Goal: Information Seeking & Learning: Learn about a topic

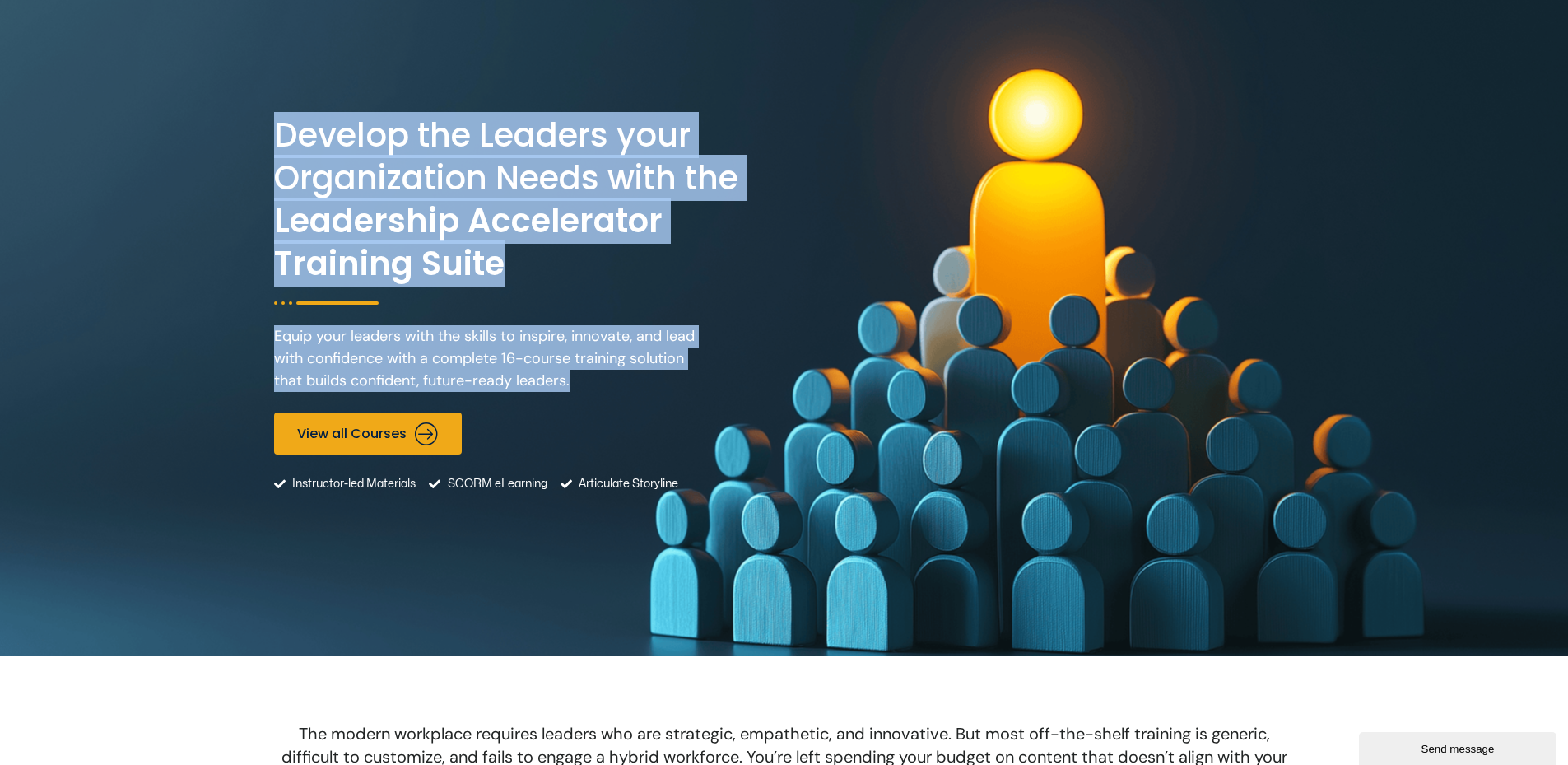
drag, startPoint x: 591, startPoint y: 387, endPoint x: 274, endPoint y: 146, distance: 398.2
click at [274, 146] on div "Develop the Leaders your Organization Needs with the Leadership Accelerator Tra…" at bounding box center [527, 328] width 506 height 492
copy div "Develop the Leaders your Organization Needs with the Leadership Accelerator Tra…"
click at [572, 333] on p "Equip your leaders with the skills to inspire, innovate, and lead with confiden…" at bounding box center [491, 358] width 435 height 67
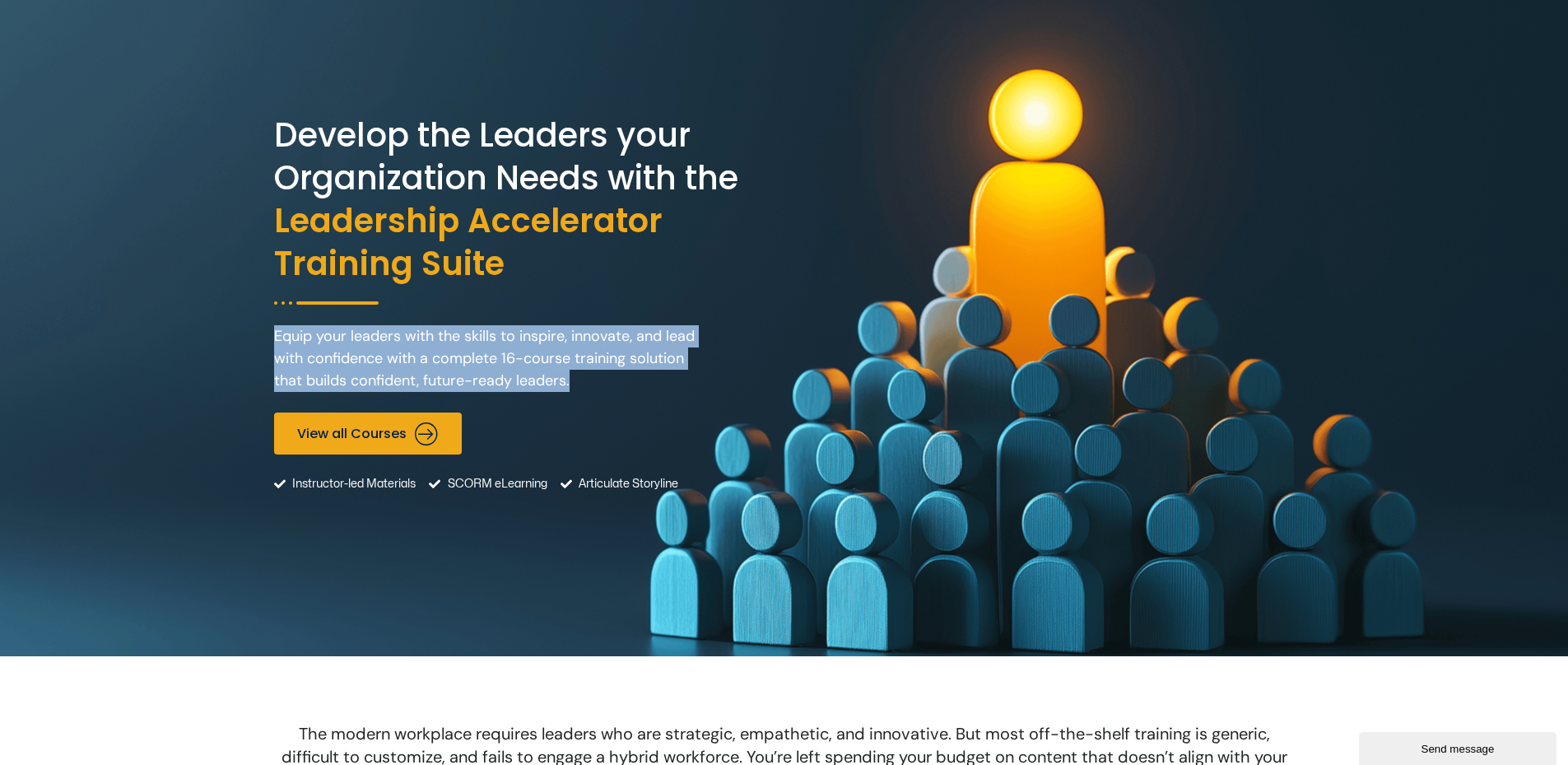
drag, startPoint x: 604, startPoint y: 387, endPoint x: 274, endPoint y: 345, distance: 332.7
click at [274, 345] on p "Equip your leaders with the skills to inspire, innovate, and lead with confiden…" at bounding box center [491, 358] width 435 height 67
copy p "Equip your leaders with the skills to inspire, innovate, and lead with confiden…"
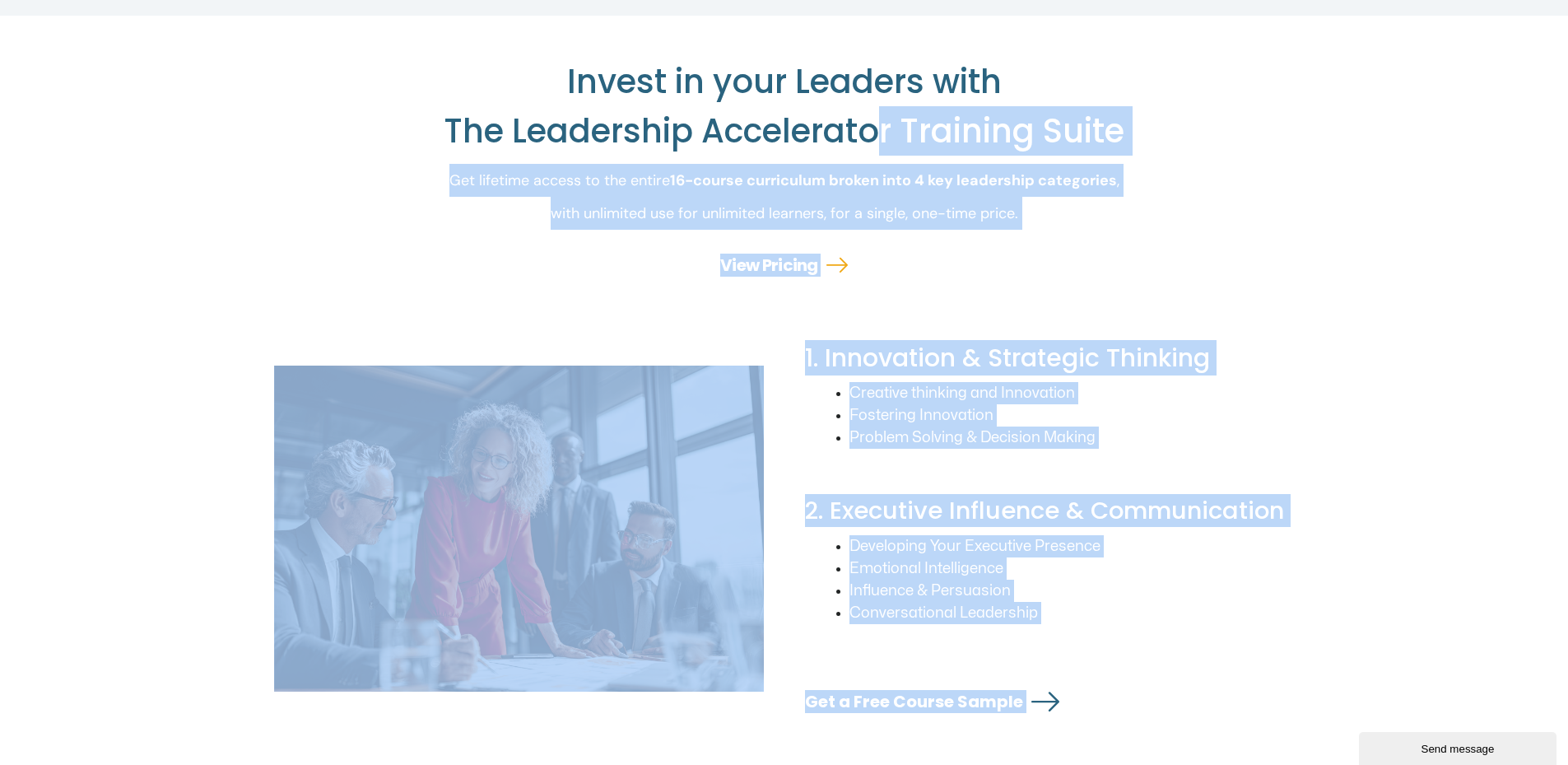
scroll to position [2141, 0]
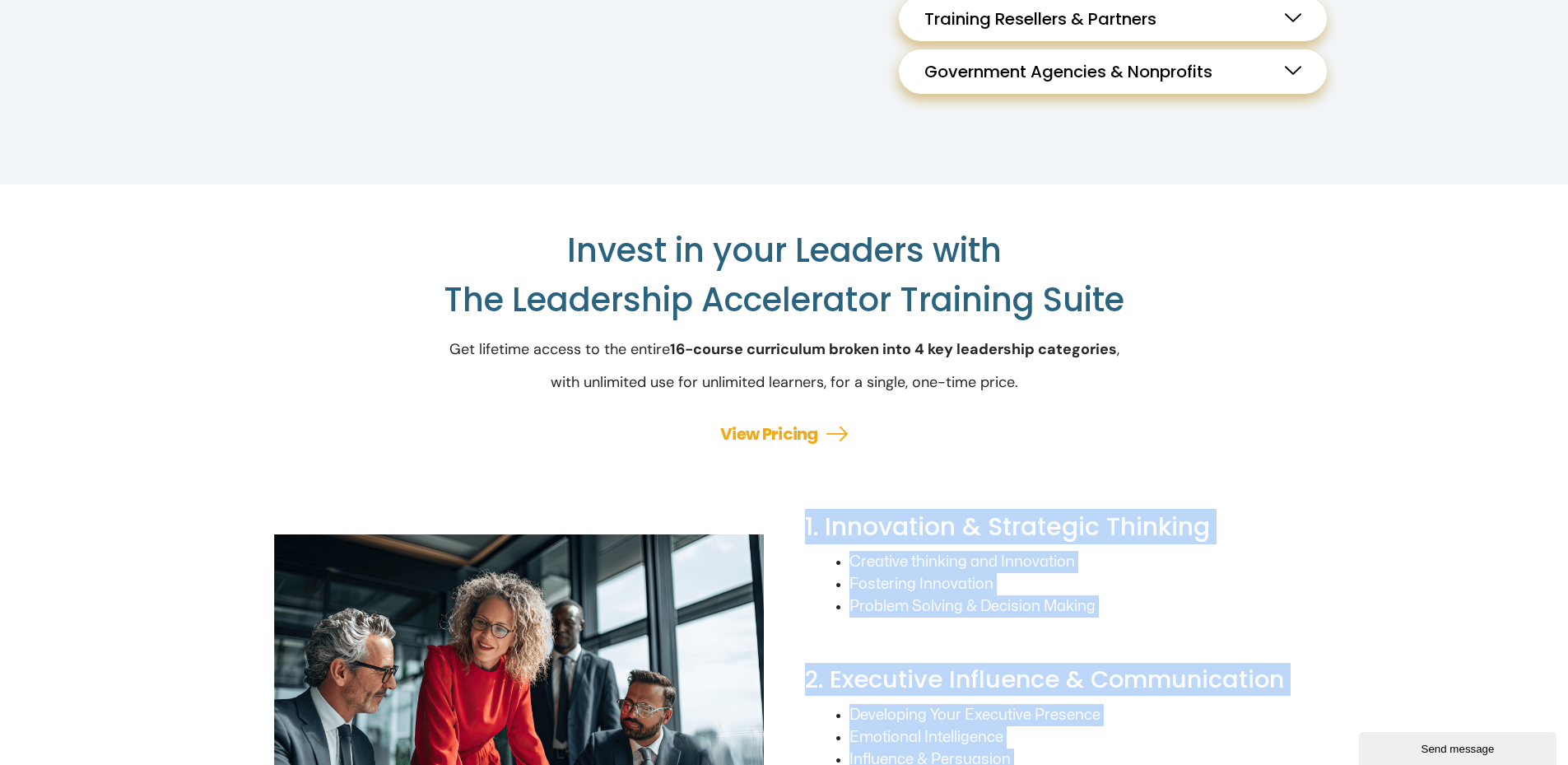
drag, startPoint x: 723, startPoint y: 641, endPoint x: 802, endPoint y: 545, distance: 124.3
click at [770, 545] on div "Develop the Leaders your Organization Needs with the Leadership Accelerator Tra…" at bounding box center [784, 332] width 1568 height 4945
copy div "1. Innovation & Strategic Thinking Creative thinking and Innovation Fostering I…"
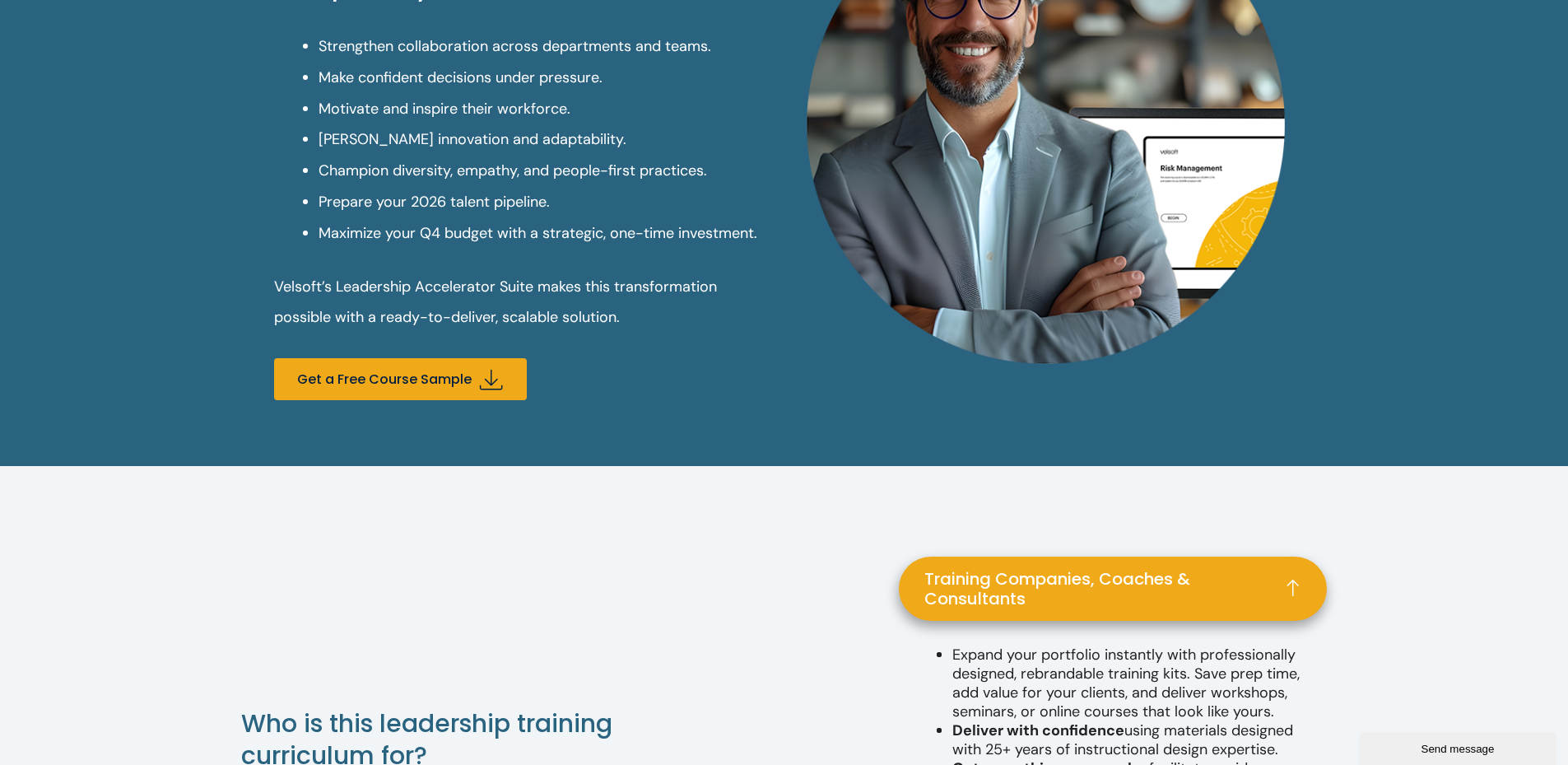
scroll to position [823, 0]
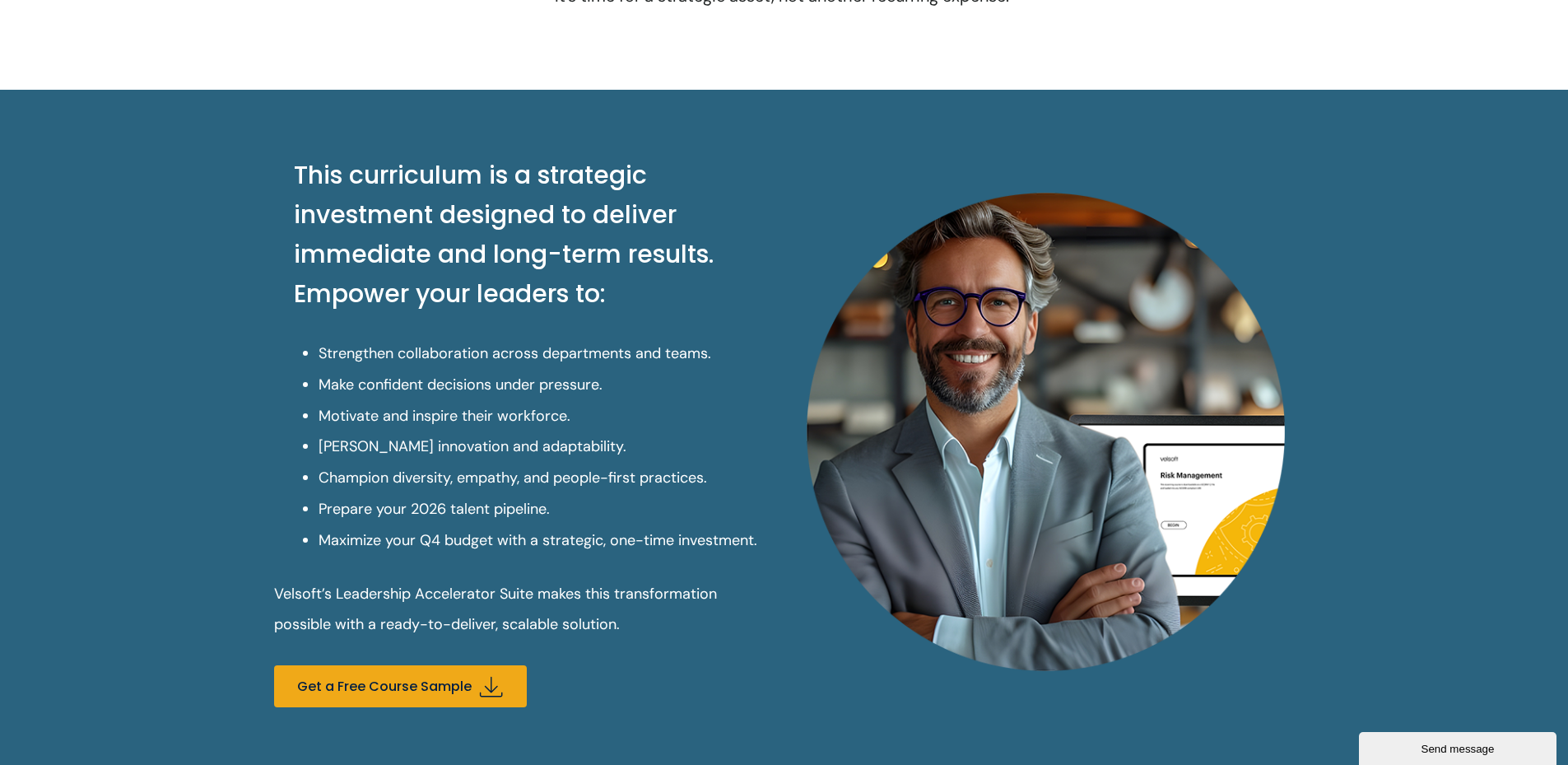
click at [479, 561] on div "Strengthen collaboration across departments and teams. Make confident decisions…" at bounding box center [523, 489] width 498 height 303
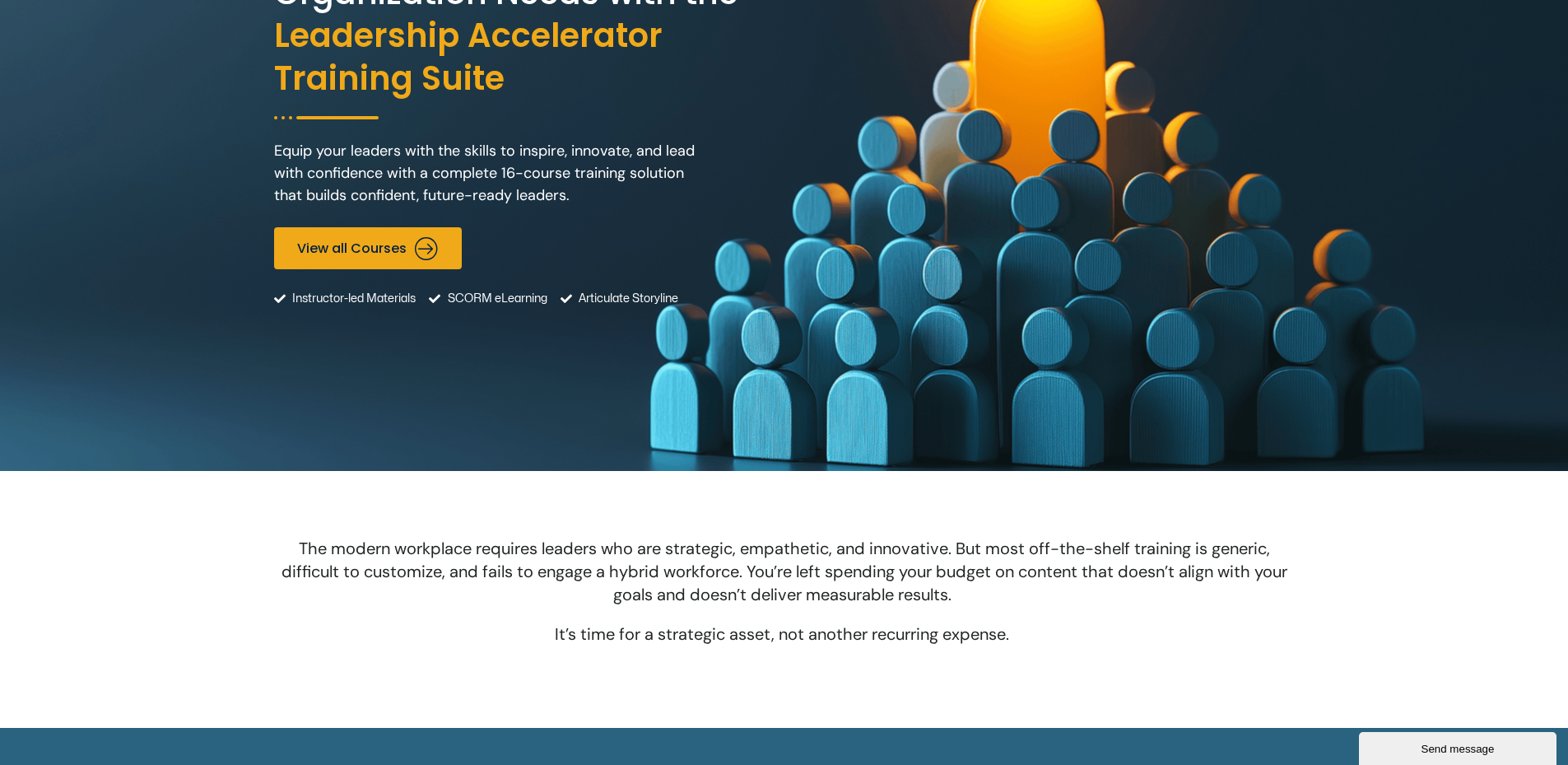
scroll to position [0, 0]
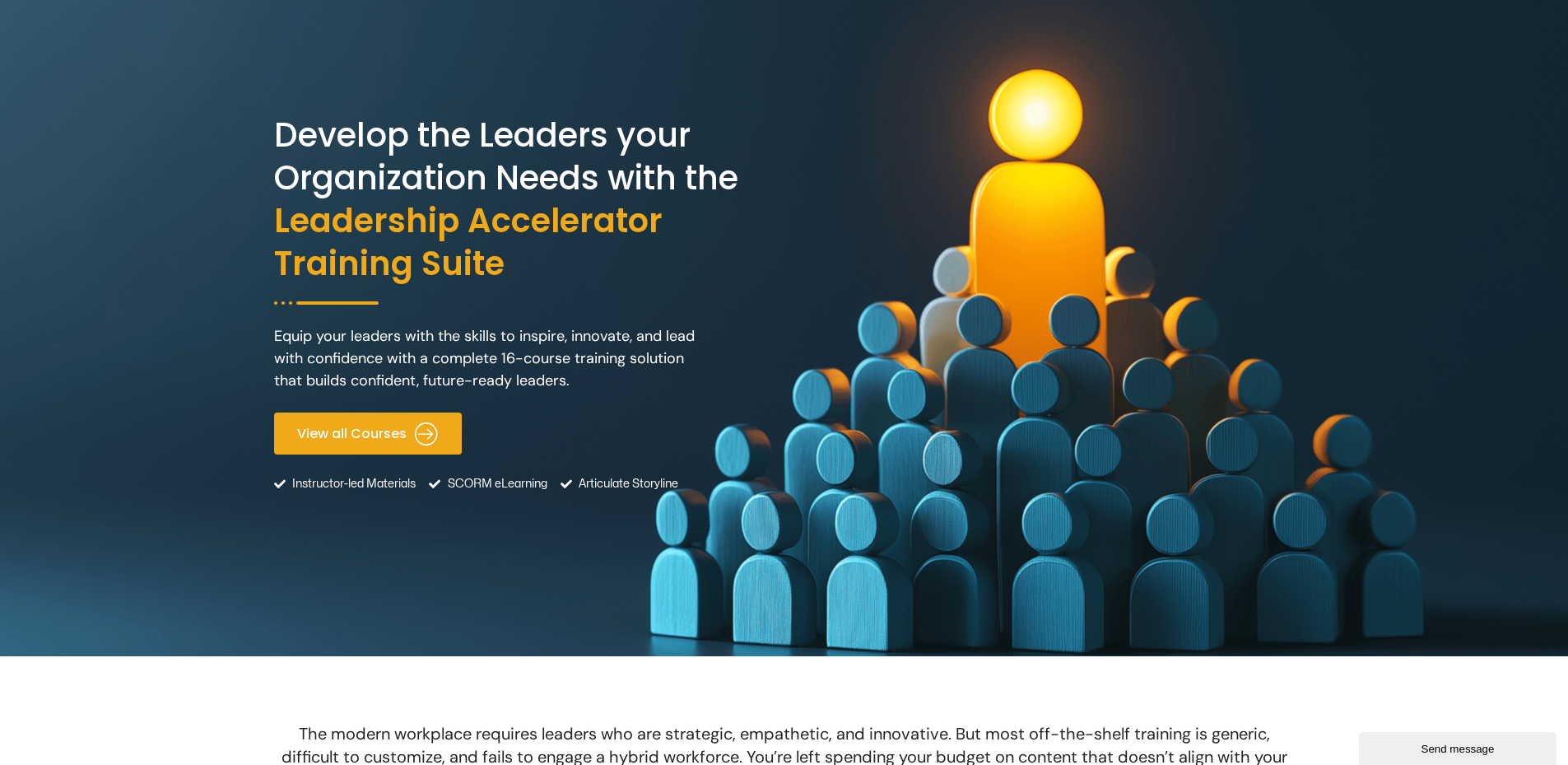
click at [418, 432] on icon at bounding box center [427, 433] width 24 height 24
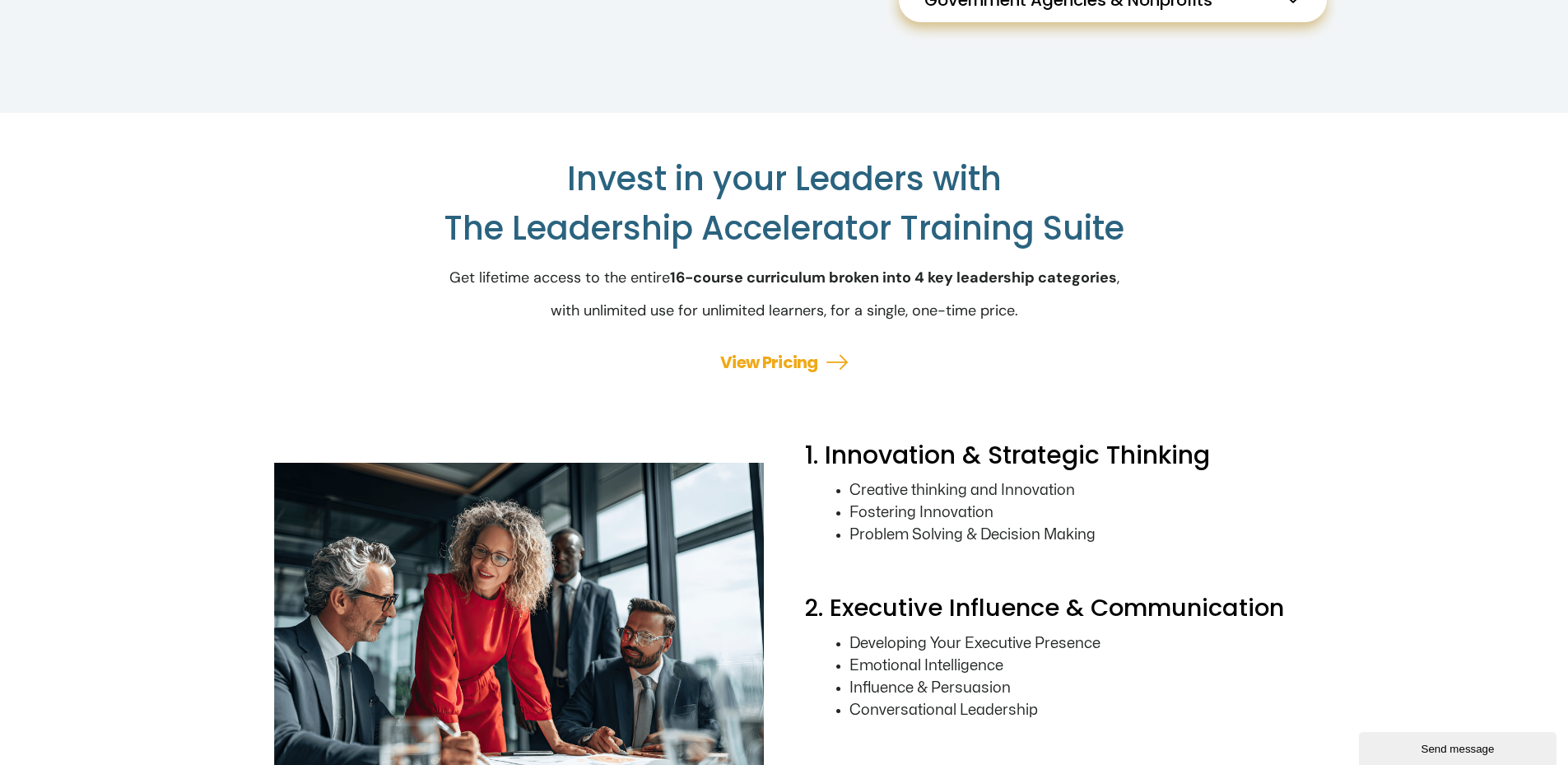
scroll to position [2344, 0]
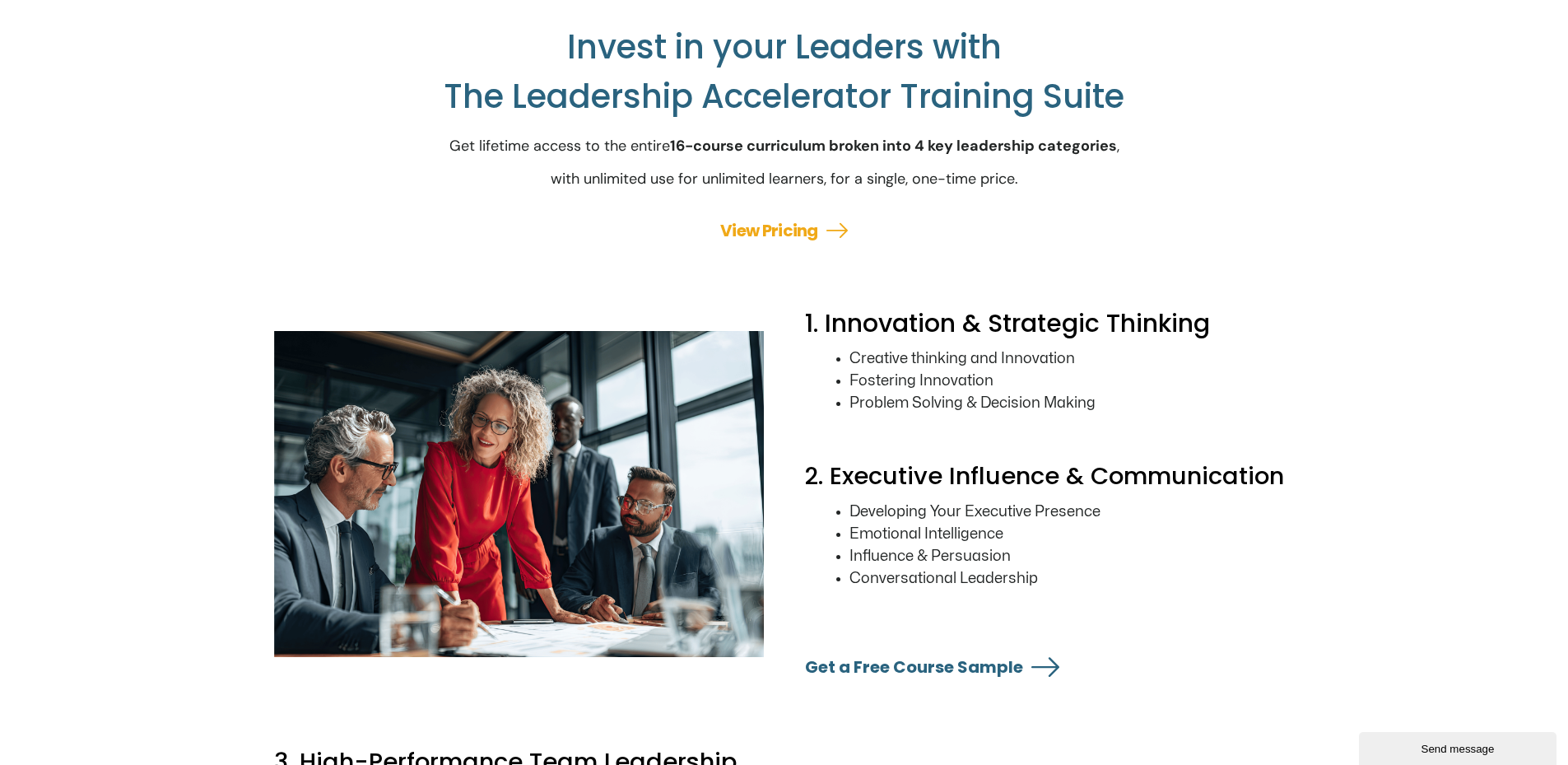
click at [755, 242] on link "View Pricing" at bounding box center [769, 230] width 98 height 23
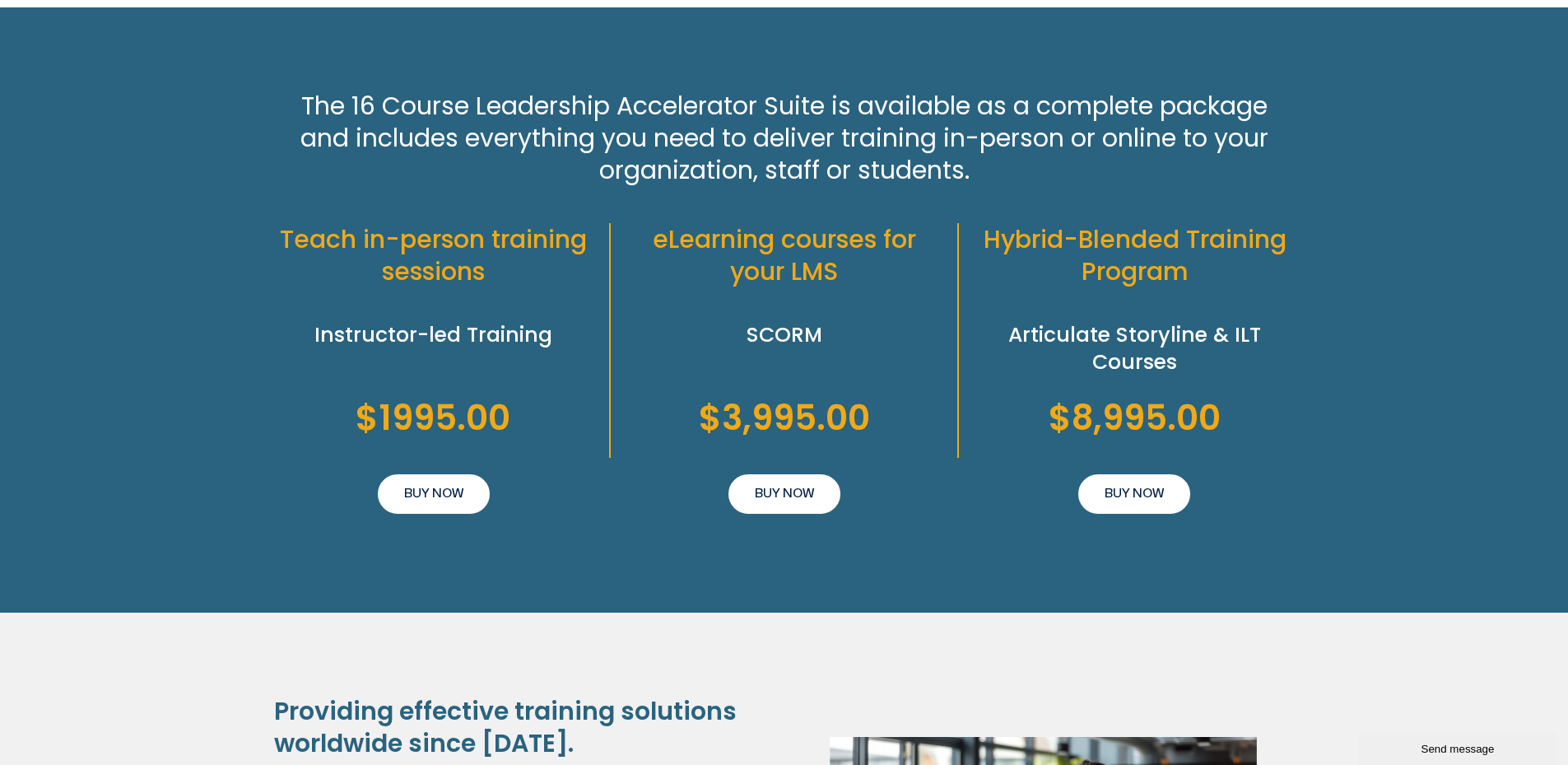
scroll to position [3598, 0]
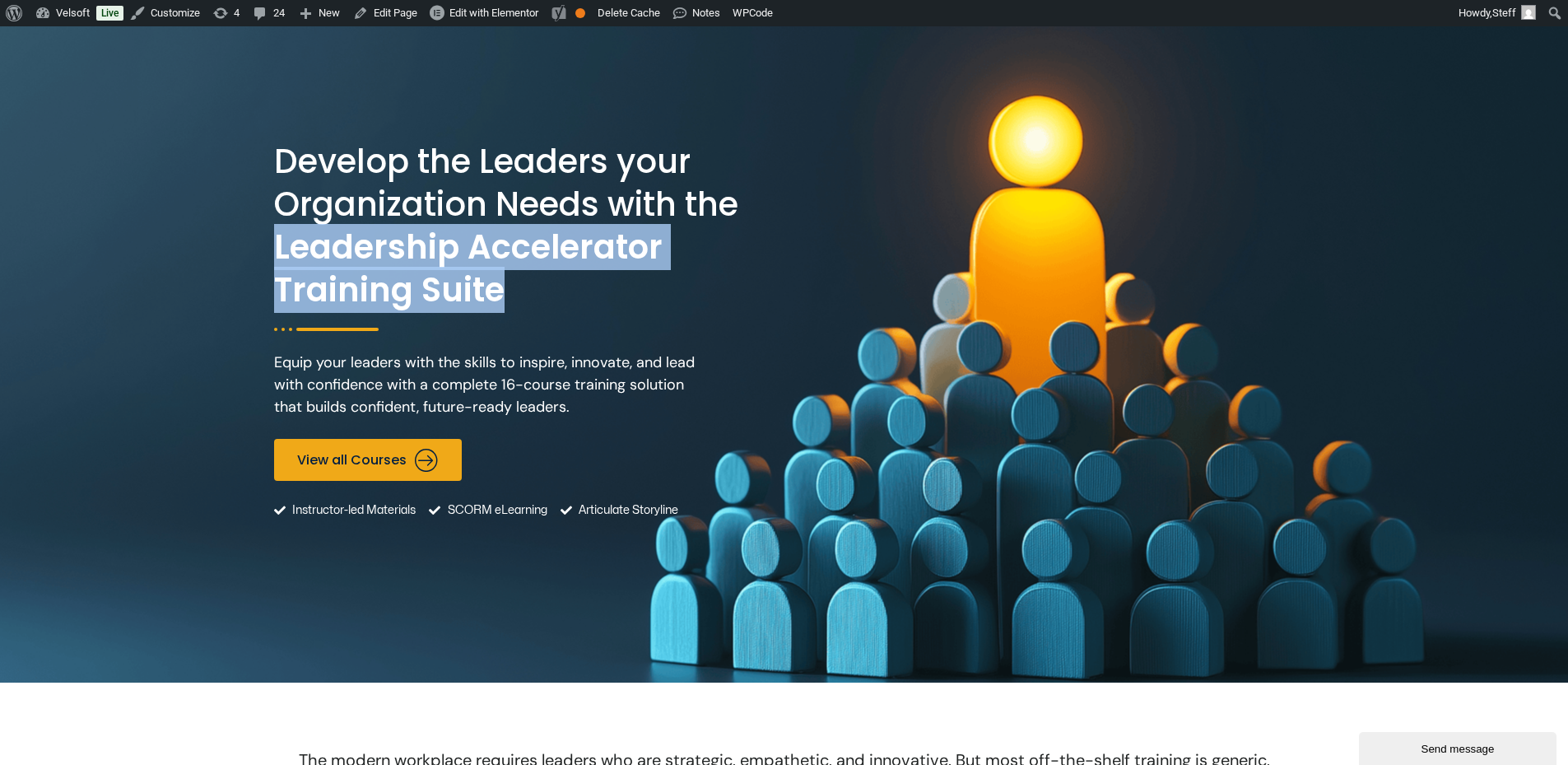
drag, startPoint x: 525, startPoint y: 290, endPoint x: 257, endPoint y: 249, distance: 271.1
click at [257, 249] on div "Develop the Leaders your Organization Needs with the Leadership Accelerator Tra…" at bounding box center [784, 354] width 1568 height 656
copy span "Leadership Accelerator Training Suite"
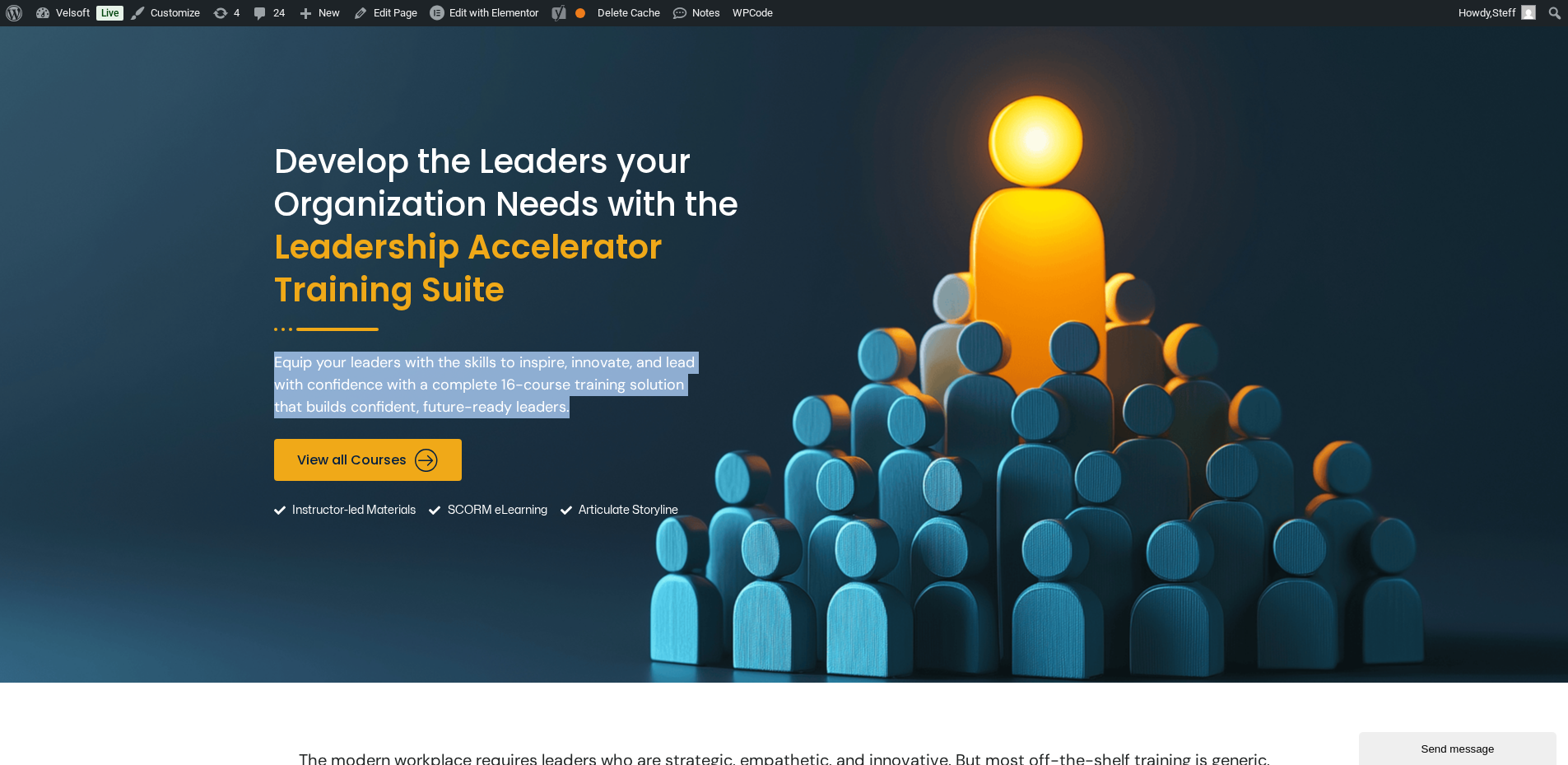
drag, startPoint x: 614, startPoint y: 402, endPoint x: 261, endPoint y: 361, distance: 355.4
click at [261, 361] on div "Develop the Leaders your Organization Needs with the Leadership Accelerator Tra…" at bounding box center [784, 354] width 1568 height 656
copy p "Equip your leaders with the skills to inspire, innovate, and lead with confiden…"
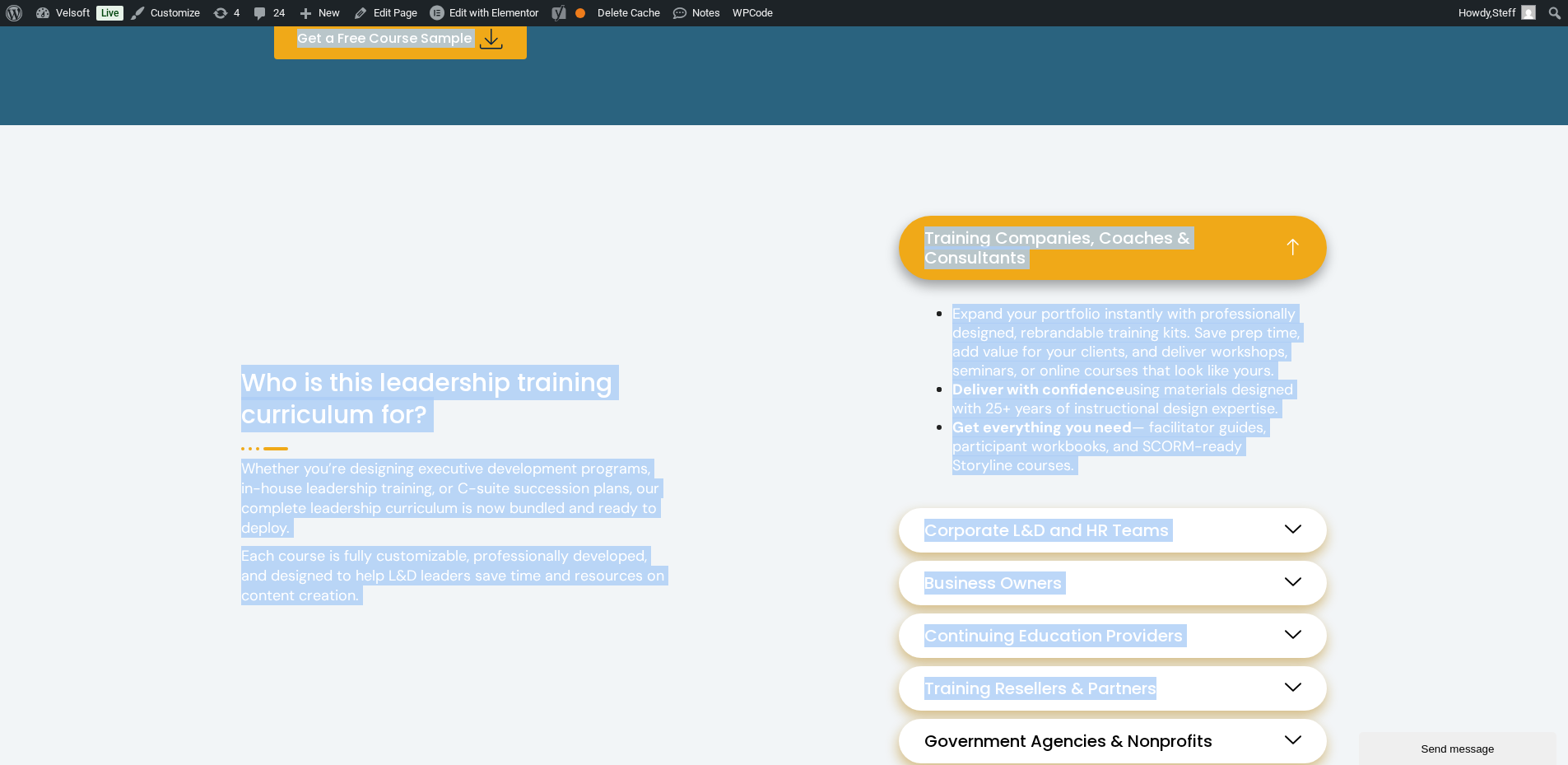
scroll to position [1482, 0]
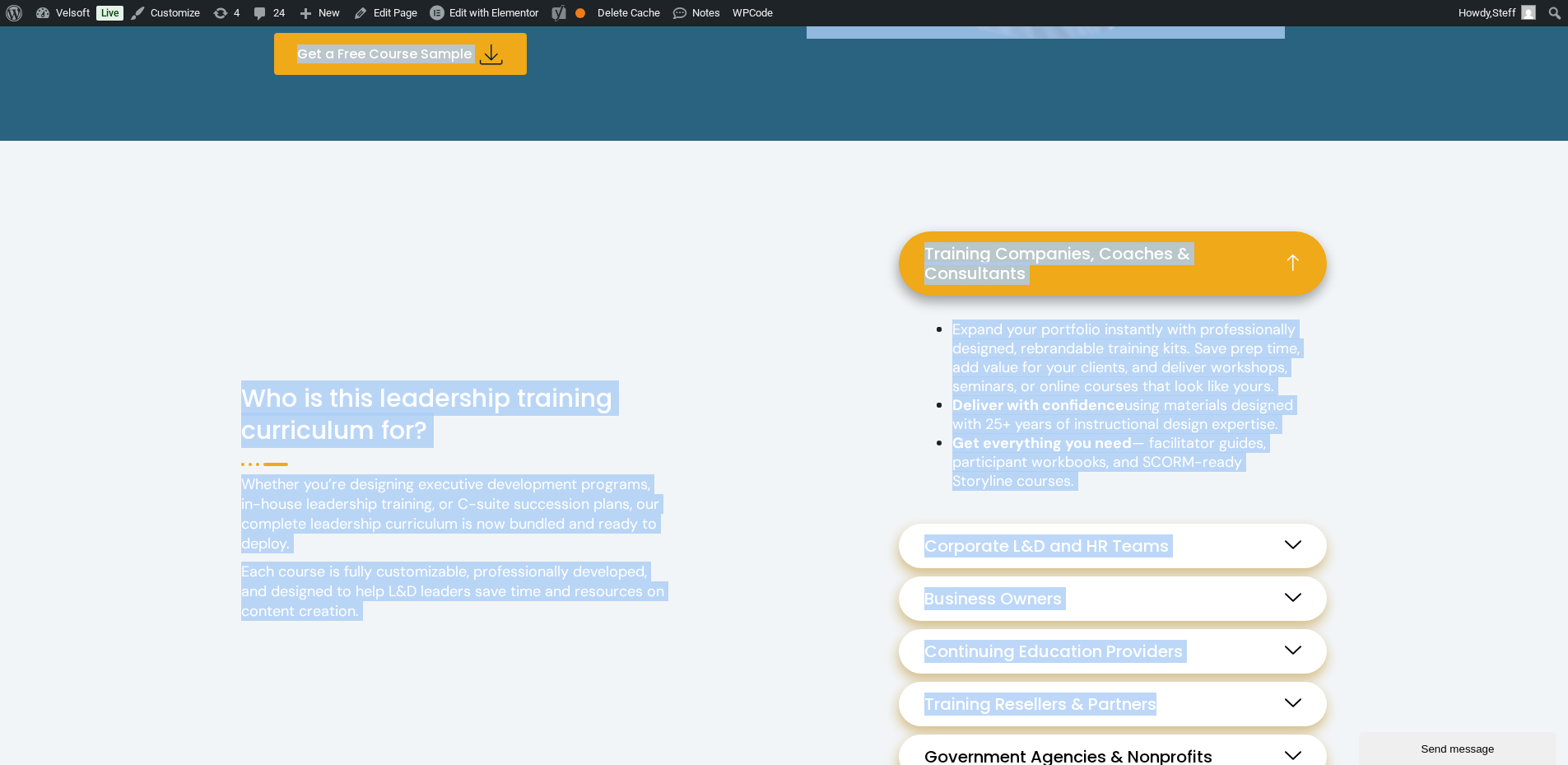
drag, startPoint x: 279, startPoint y: 90, endPoint x: 1309, endPoint y: 528, distance: 1119.3
drag, startPoint x: 1309, startPoint y: 528, endPoint x: 1299, endPoint y: 260, distance: 268.2
click at [1299, 260] on icon at bounding box center [1293, 262] width 16 height 16
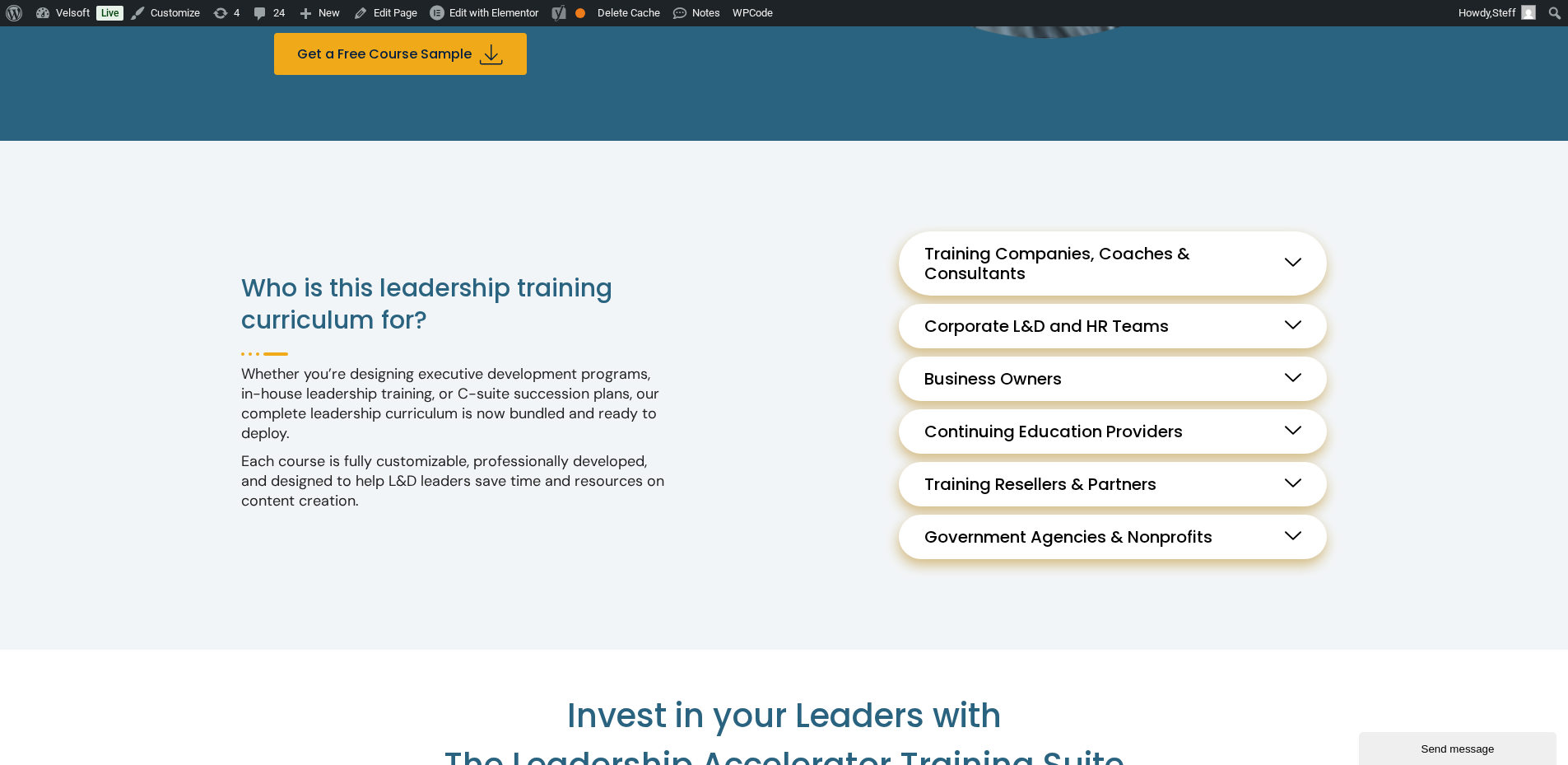
click at [1387, 598] on div "**********" at bounding box center [784, 395] width 1568 height 509
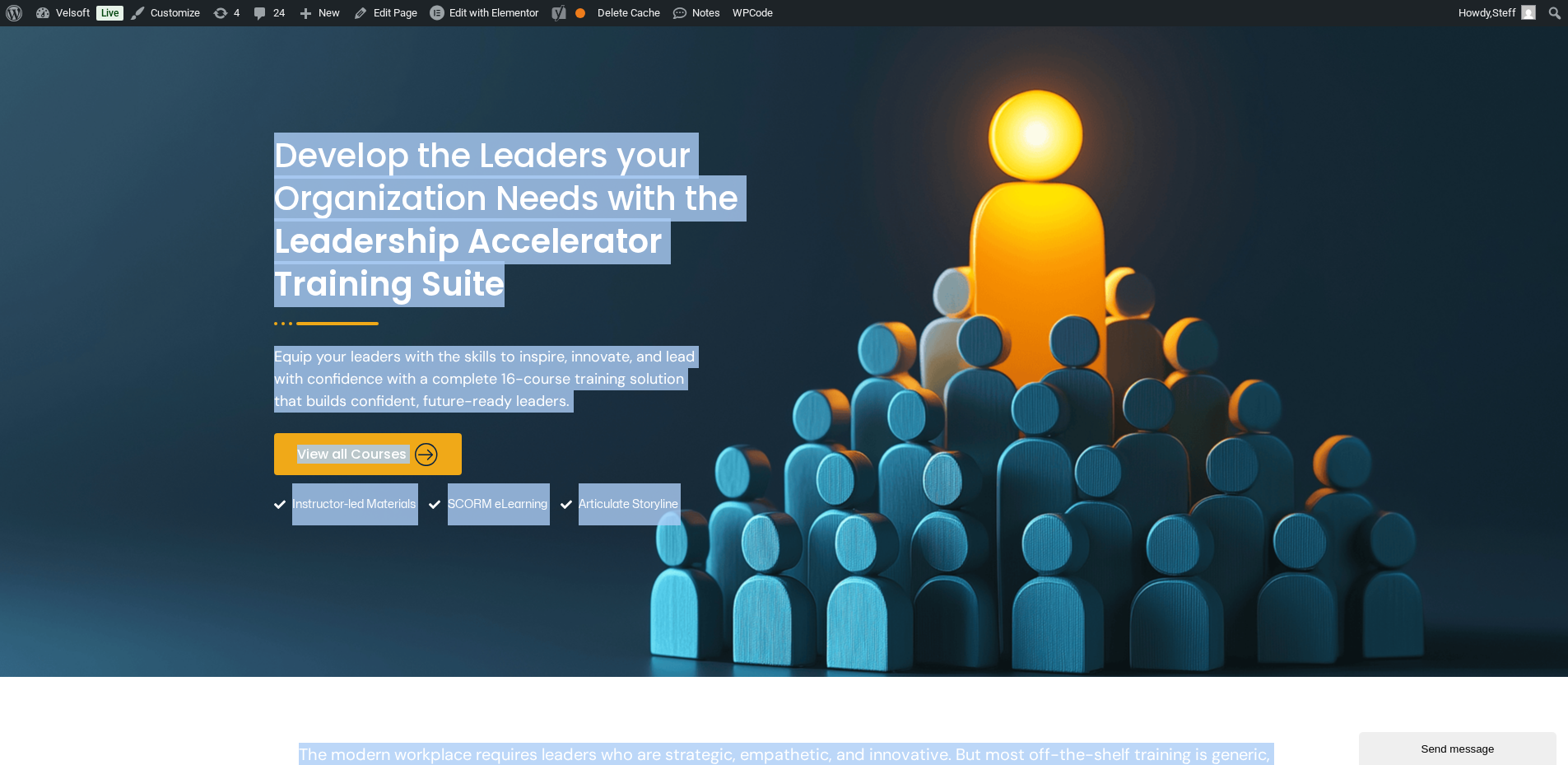
scroll to position [0, 0]
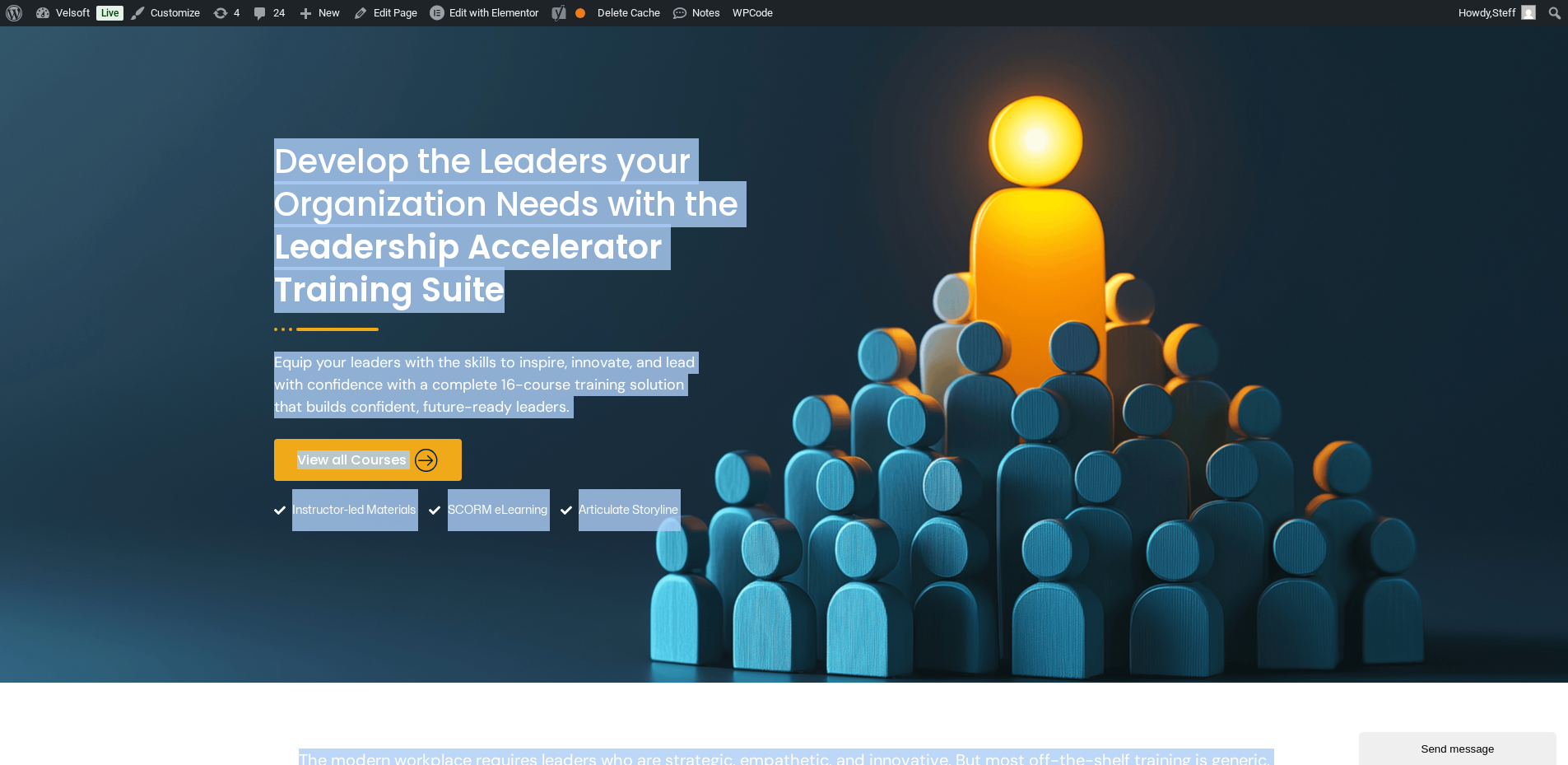
drag, startPoint x: 1372, startPoint y: 524, endPoint x: 224, endPoint y: 103, distance: 1222.8
copy div "Develop the Leaders your Organization Needs with the Leadership Accelerator Tra…"
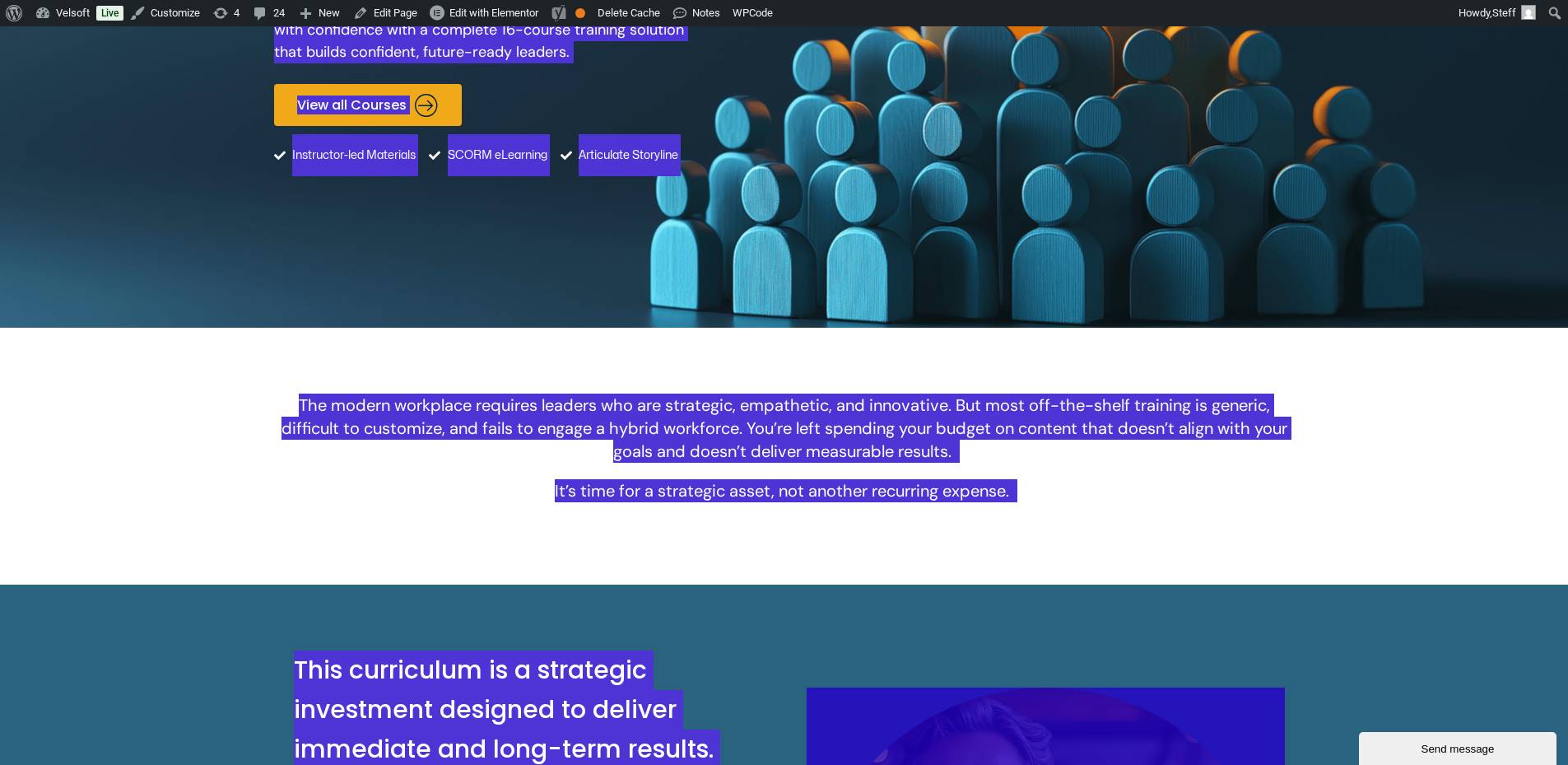
scroll to position [412, 0]
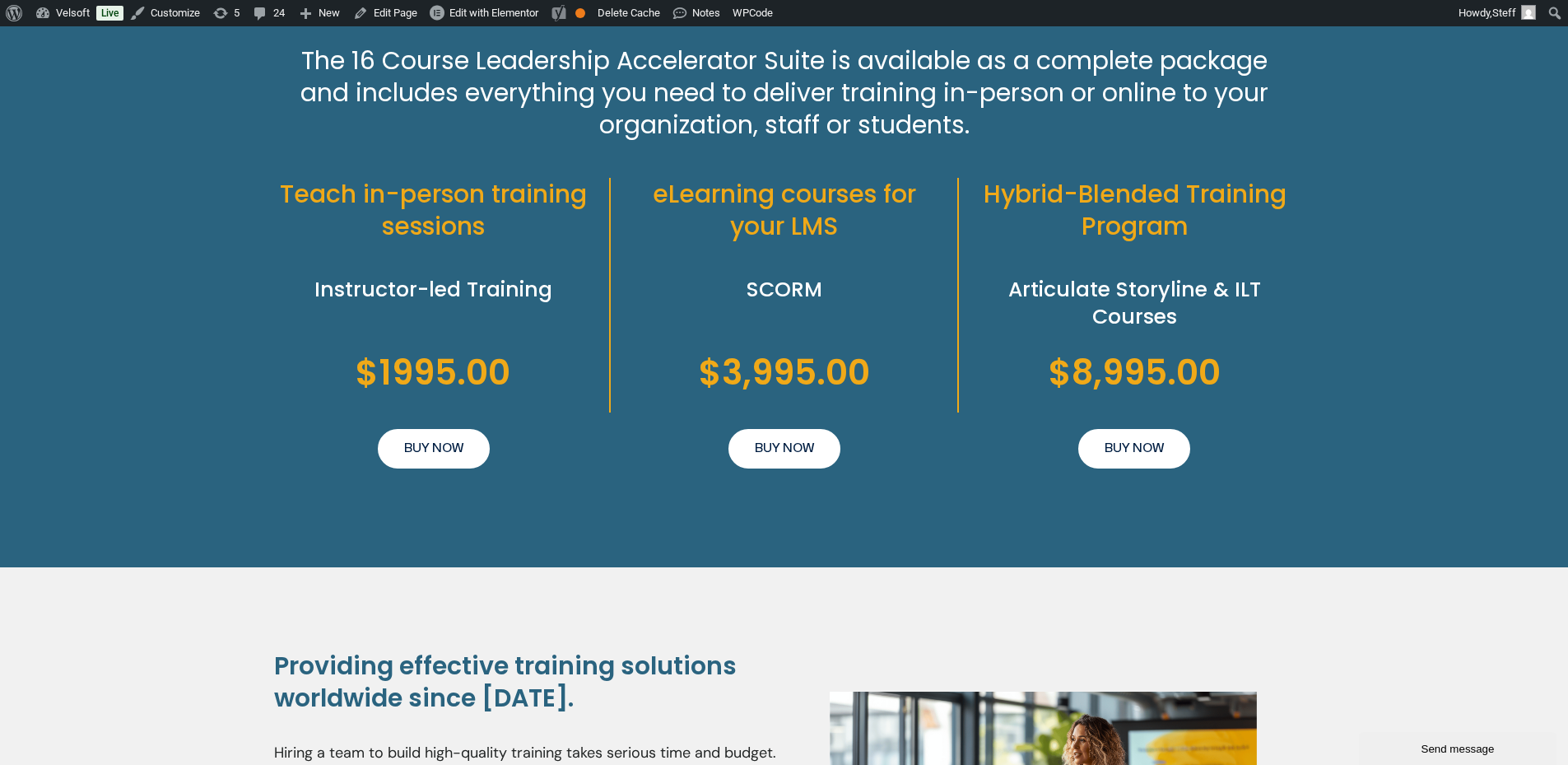
scroll to position [3705, 0]
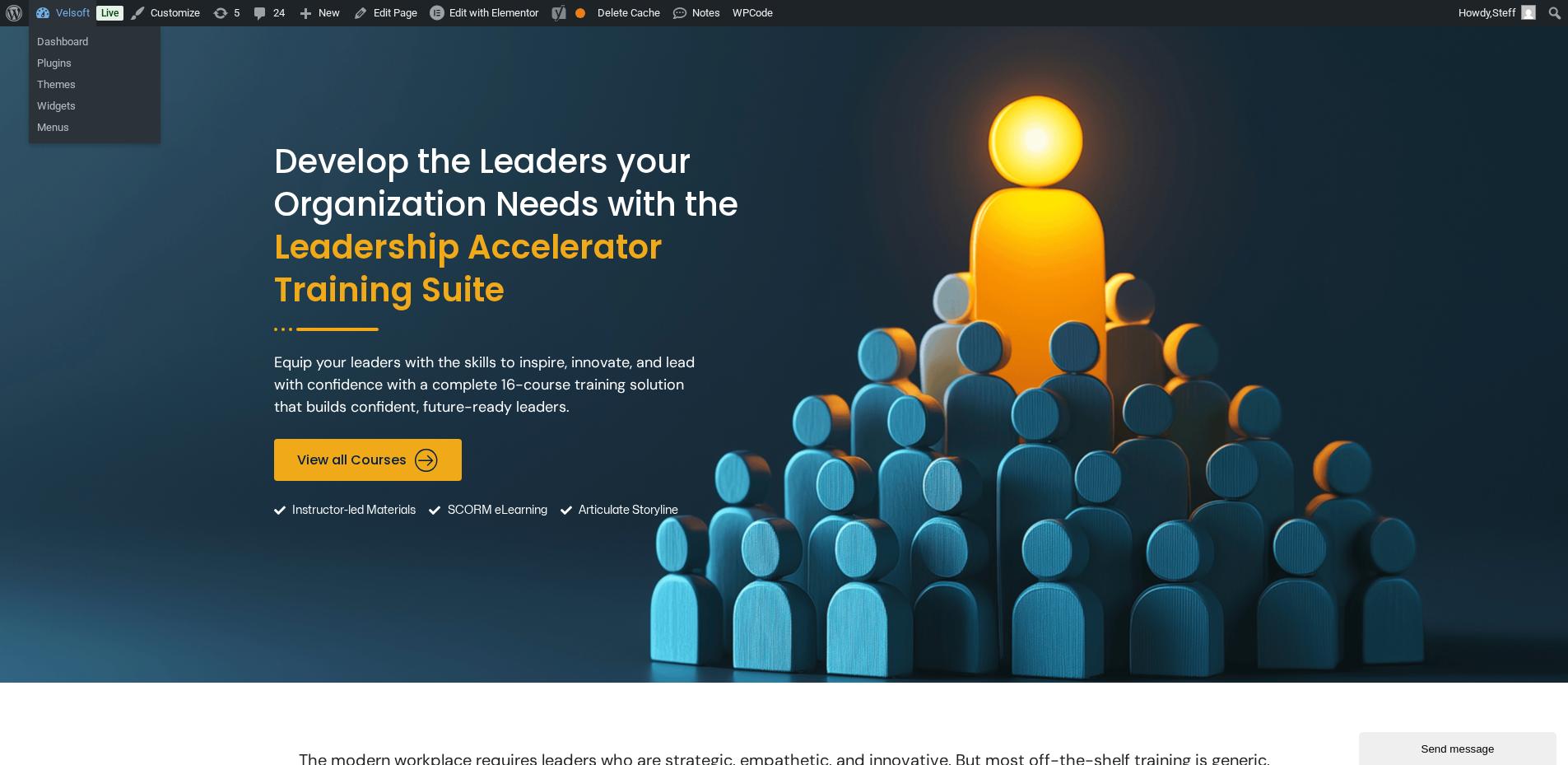
click at [62, 5] on link "Velsoft" at bounding box center [62, 13] width 68 height 27
click at [78, 42] on link "Dashboard" at bounding box center [95, 42] width 132 height 21
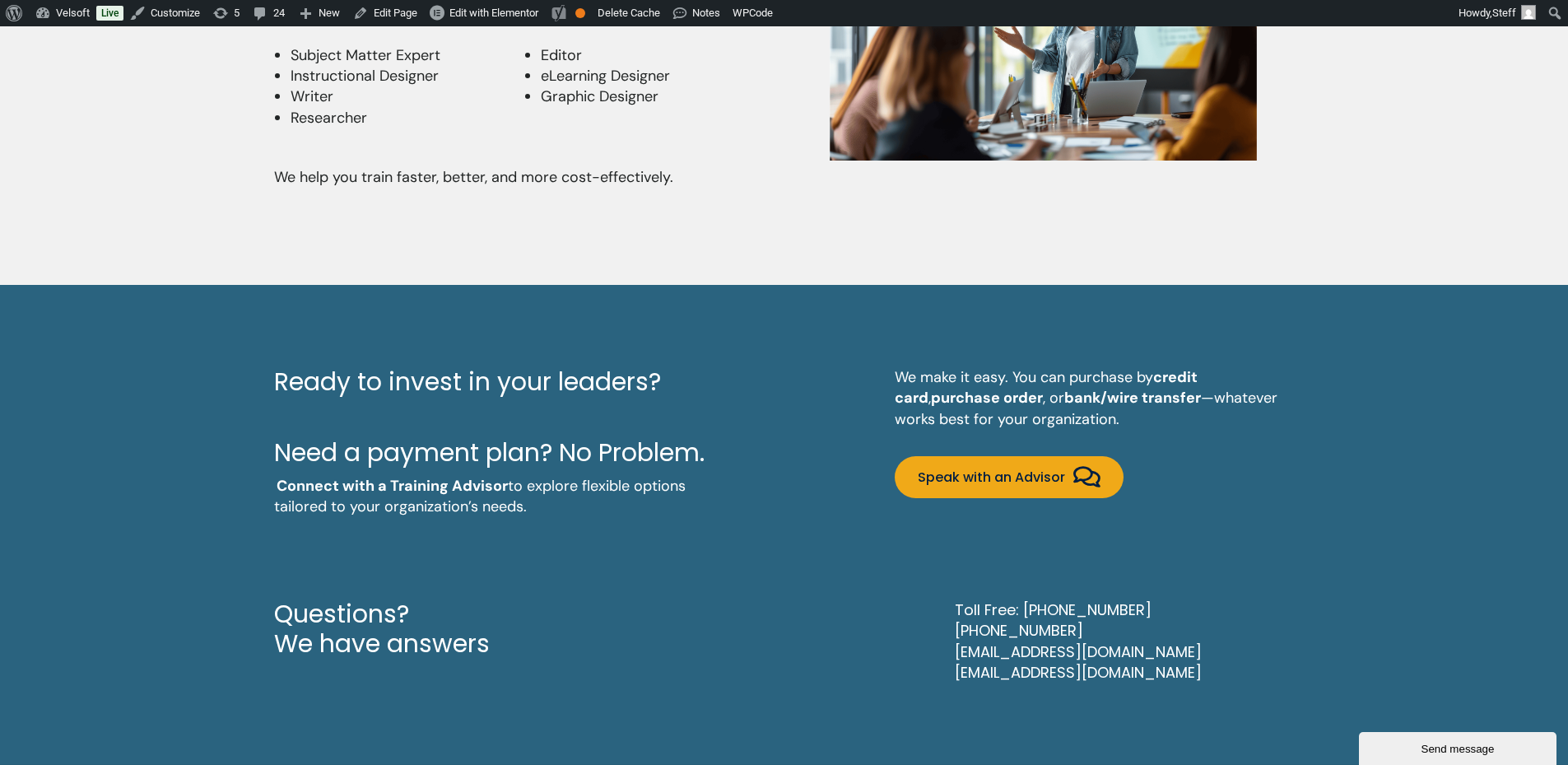
scroll to position [4453, 0]
click at [1037, 461] on link "Speak with an Advisor" at bounding box center [1009, 477] width 228 height 42
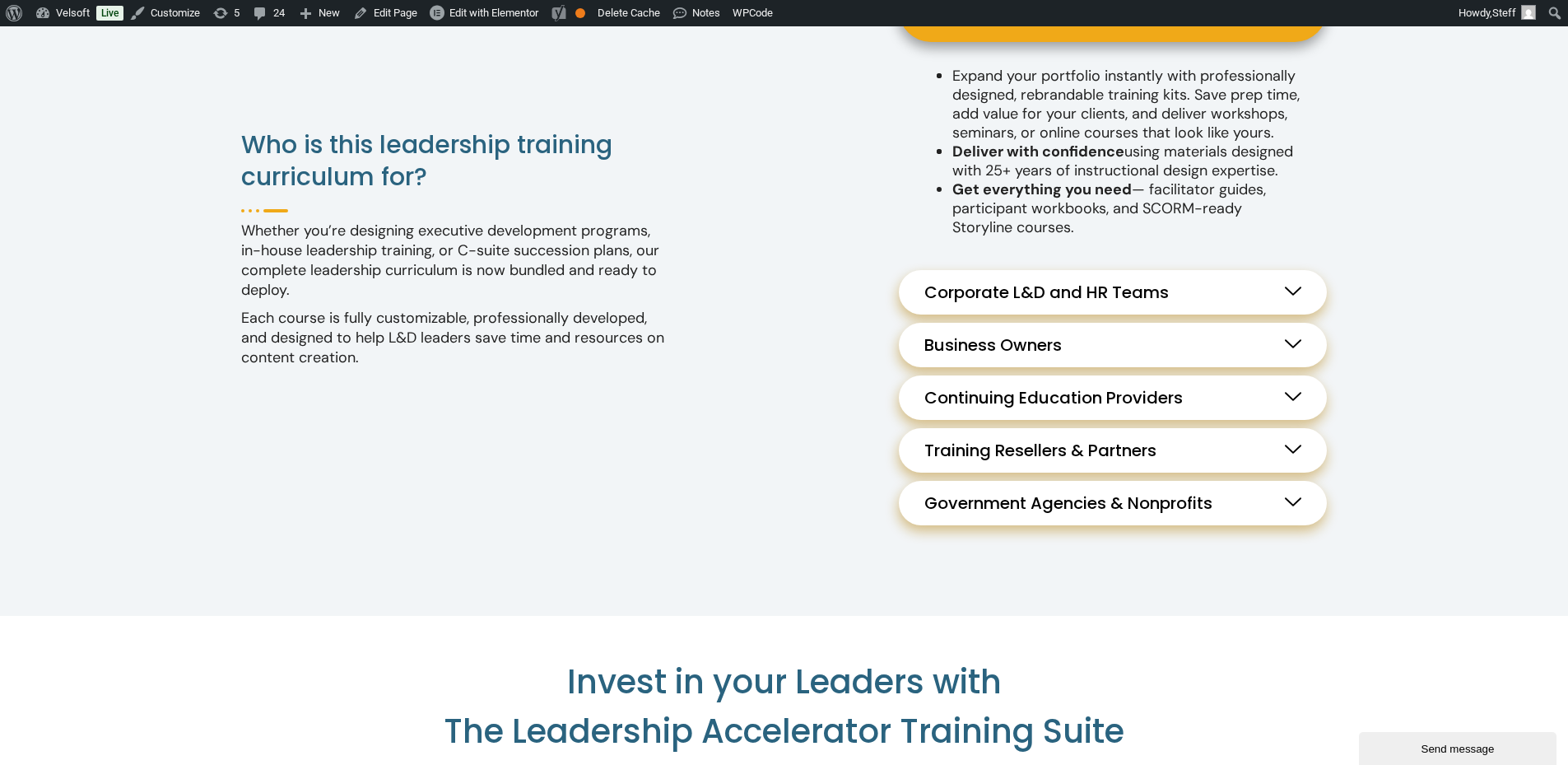
click at [1227, 304] on link "Corporate L&D and HR Teams" at bounding box center [1113, 293] width 428 height 45
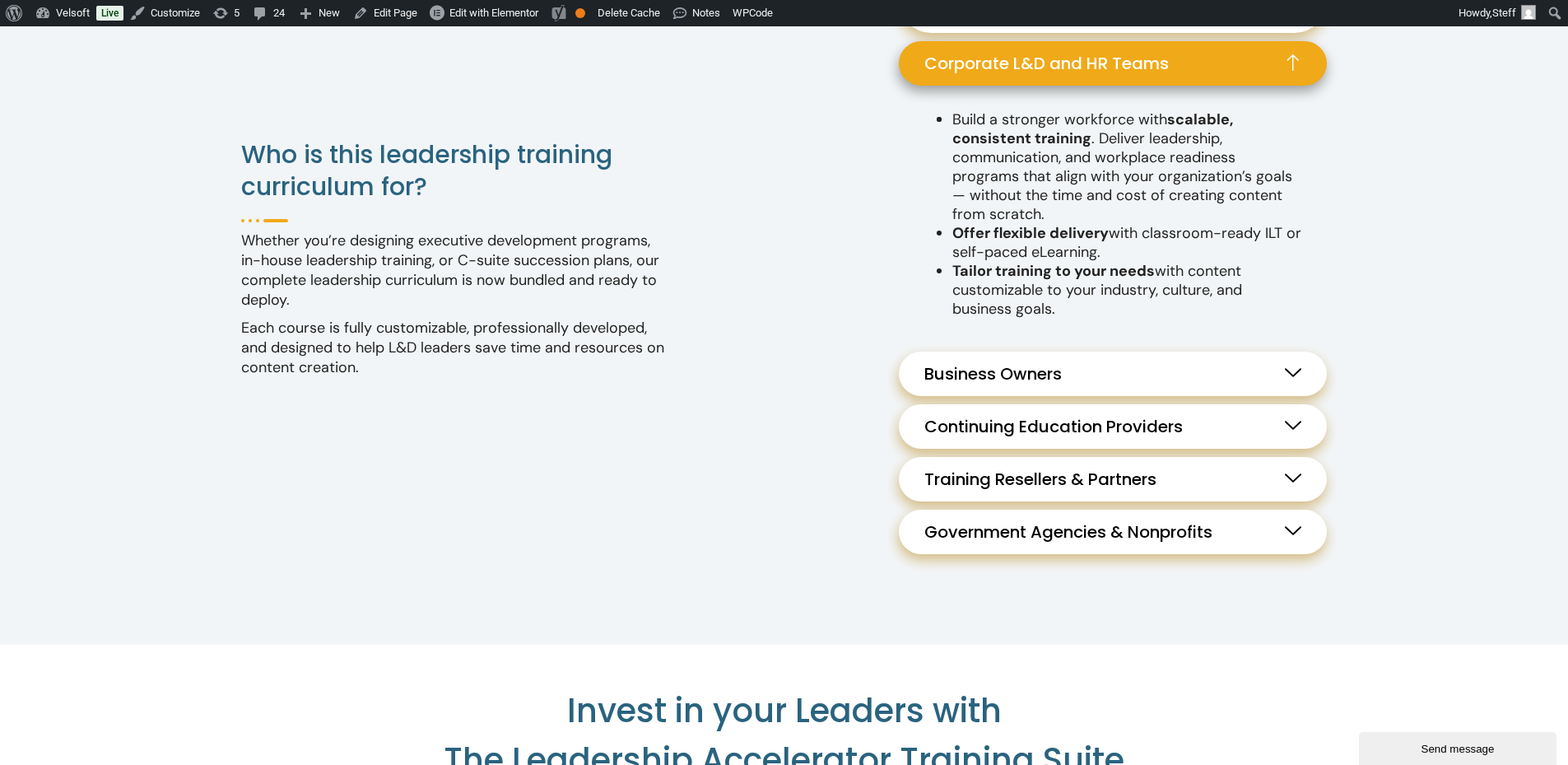
scroll to position [1746, 0]
click at [1216, 388] on link "Business Owners" at bounding box center [1113, 373] width 428 height 45
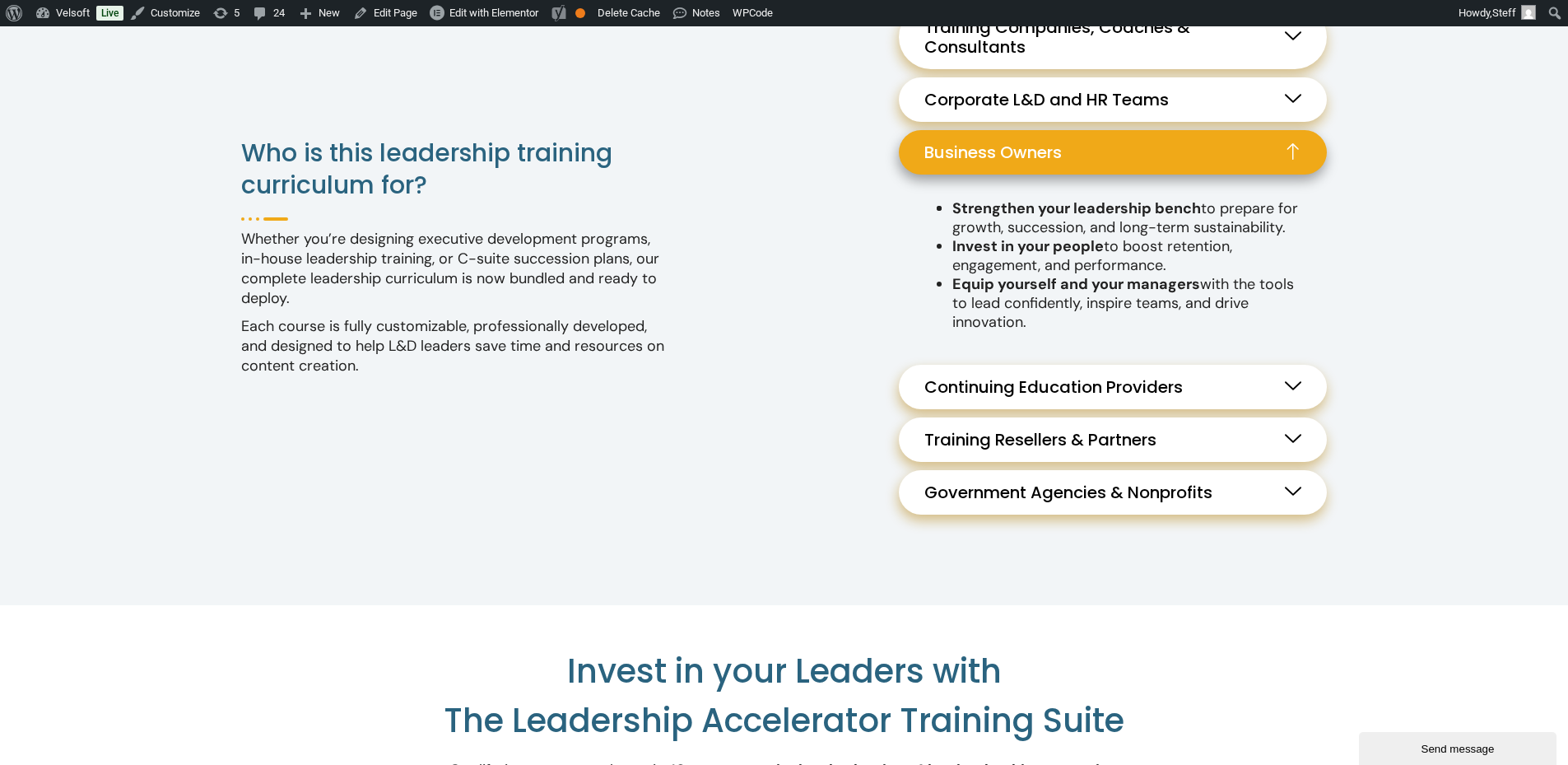
scroll to position [1708, 0]
click at [1216, 388] on link "Continuing Education Providers" at bounding box center [1113, 388] width 428 height 45
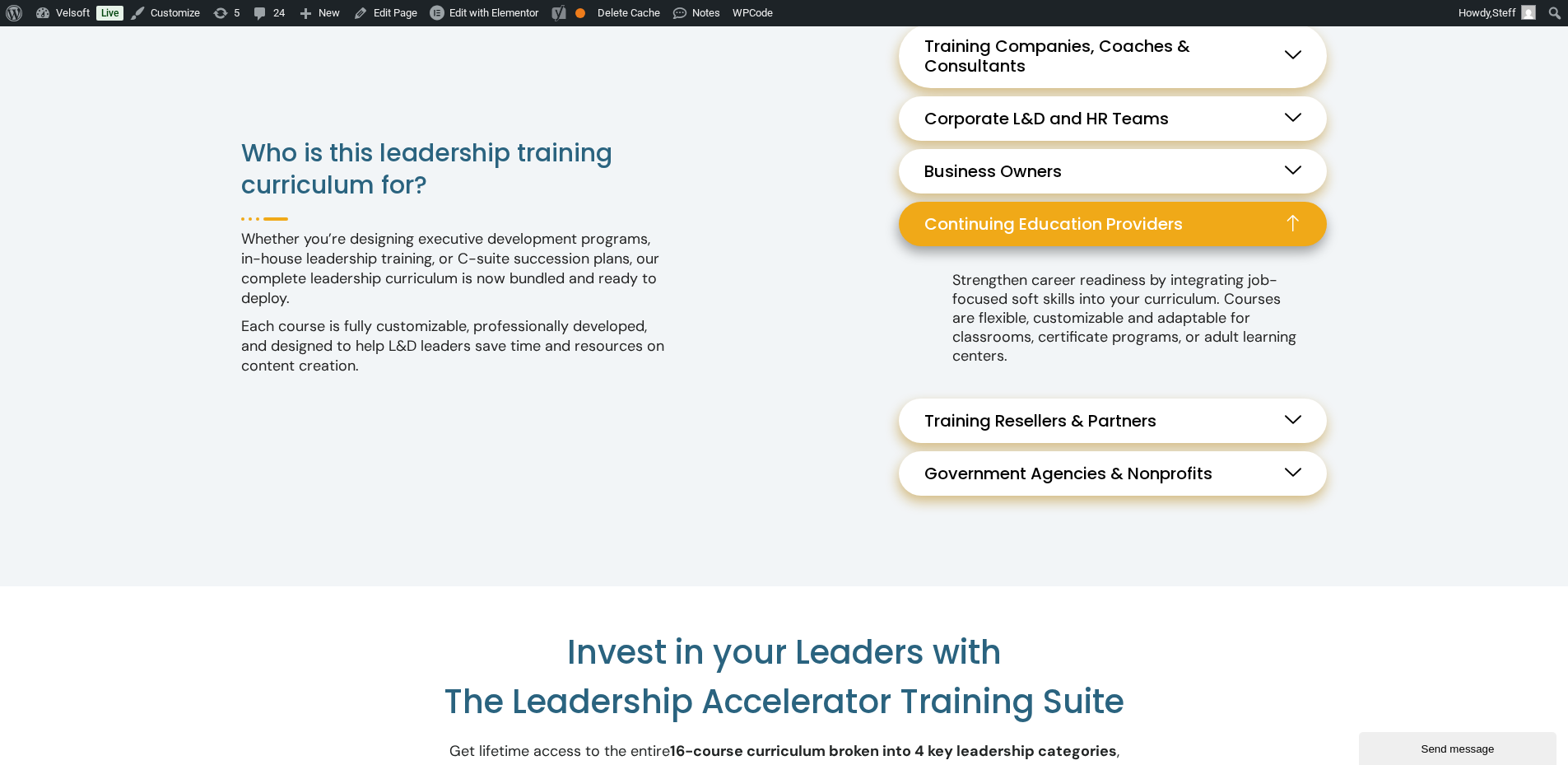
scroll to position [1689, 0]
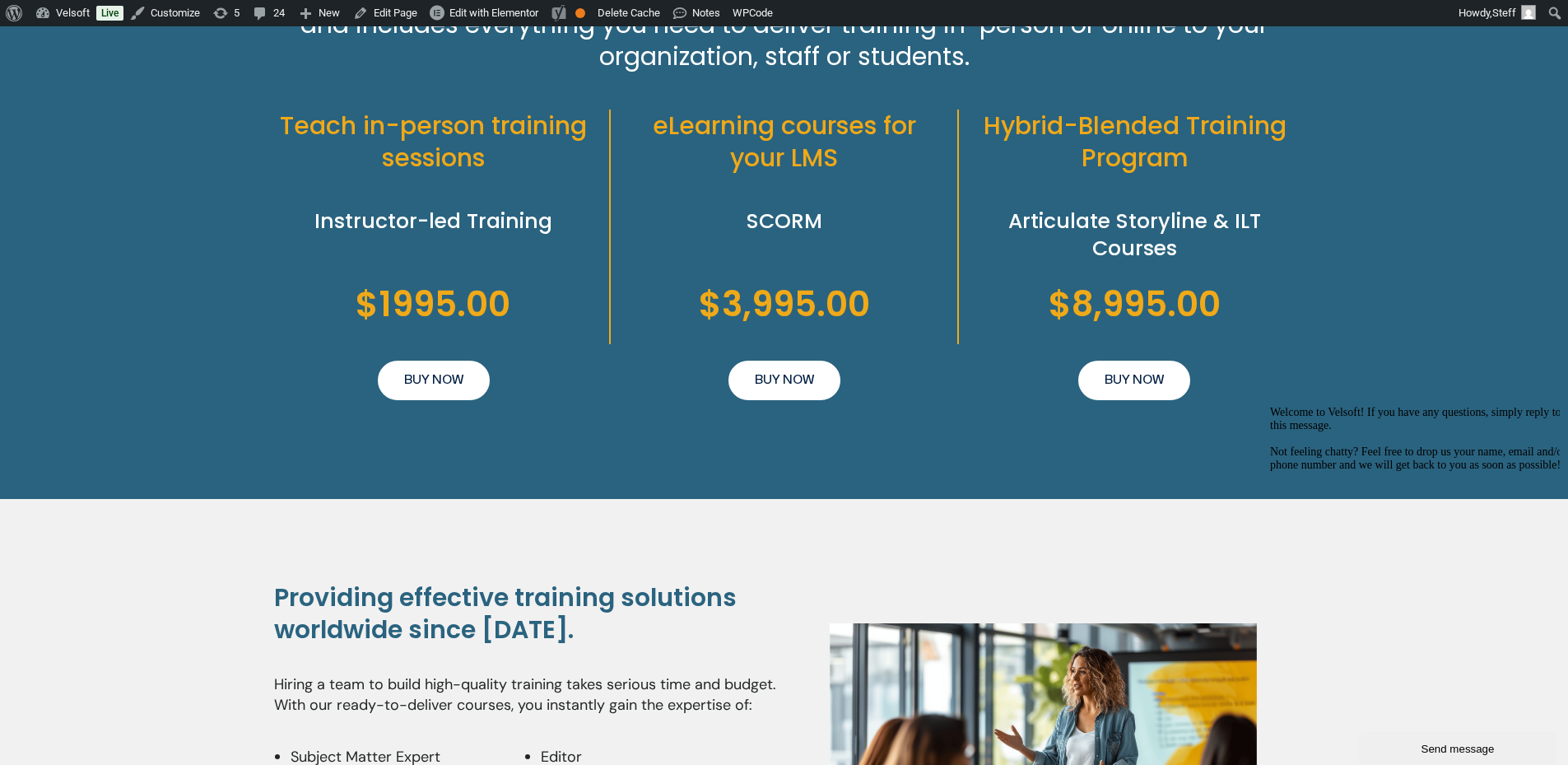
scroll to position [3053, 0]
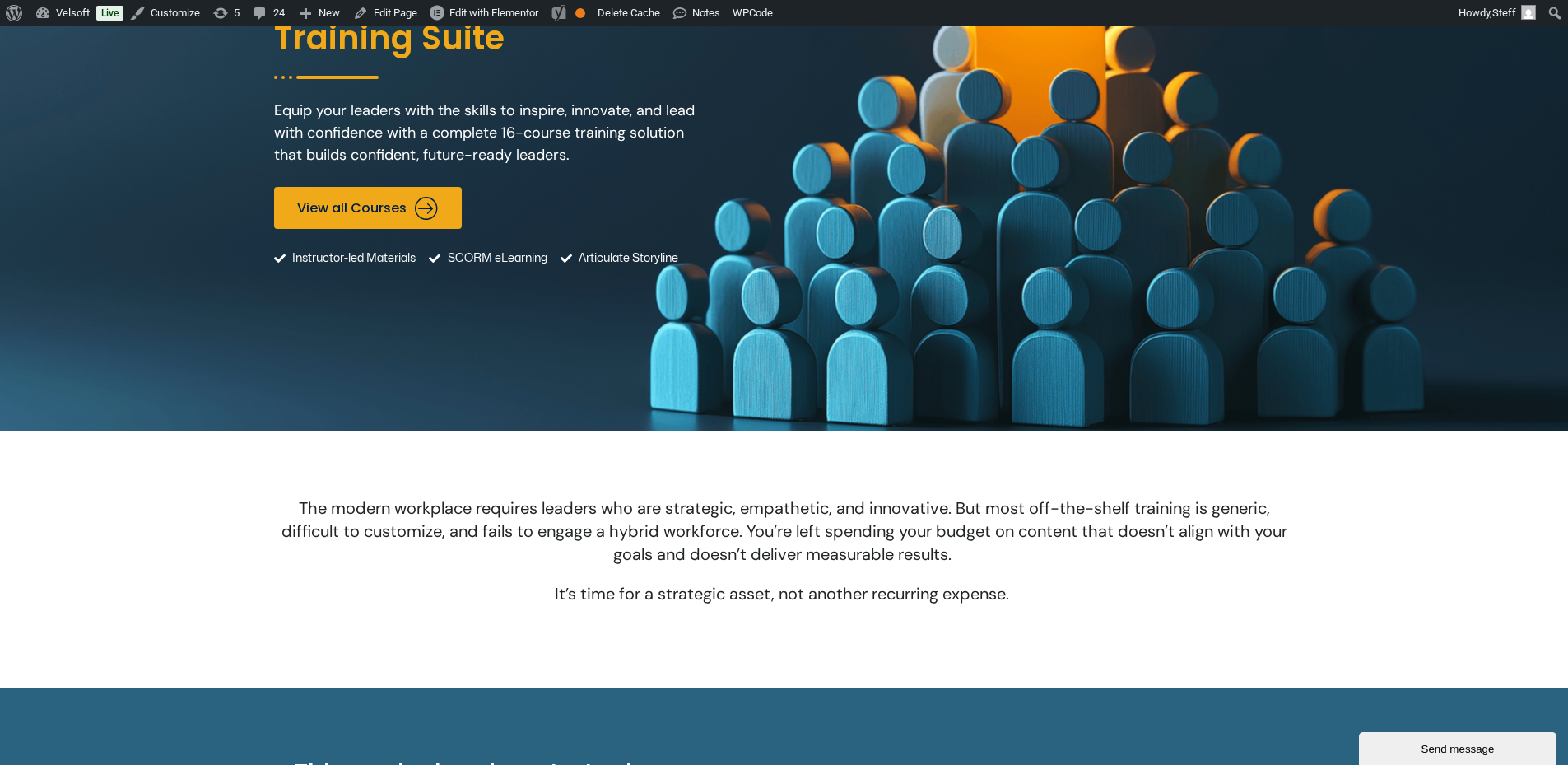
scroll to position [247, 0]
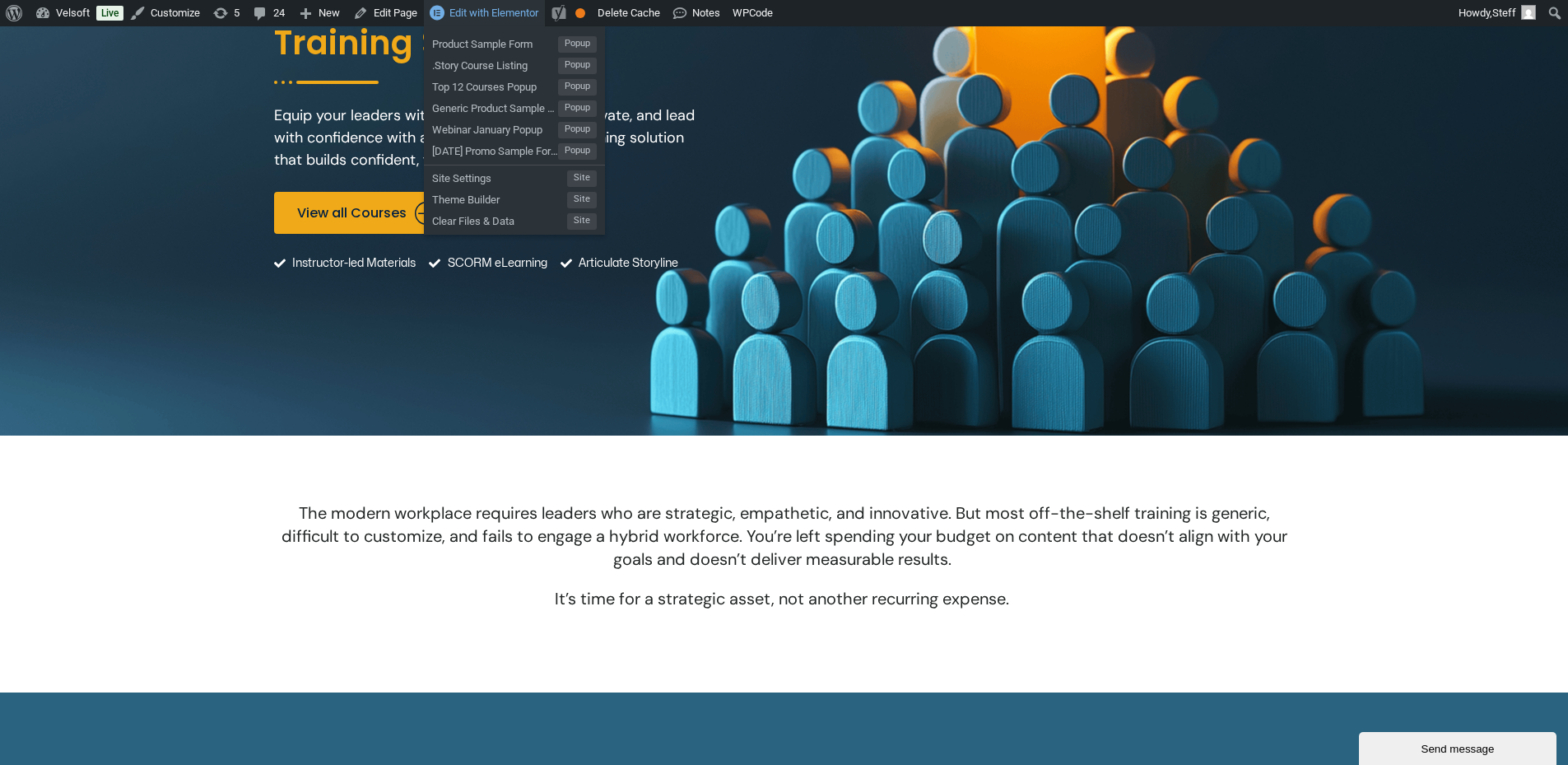
click at [443, 5] on link "Edit with Elementor" at bounding box center [485, 13] width 121 height 27
